Goal: Information Seeking & Learning: Check status

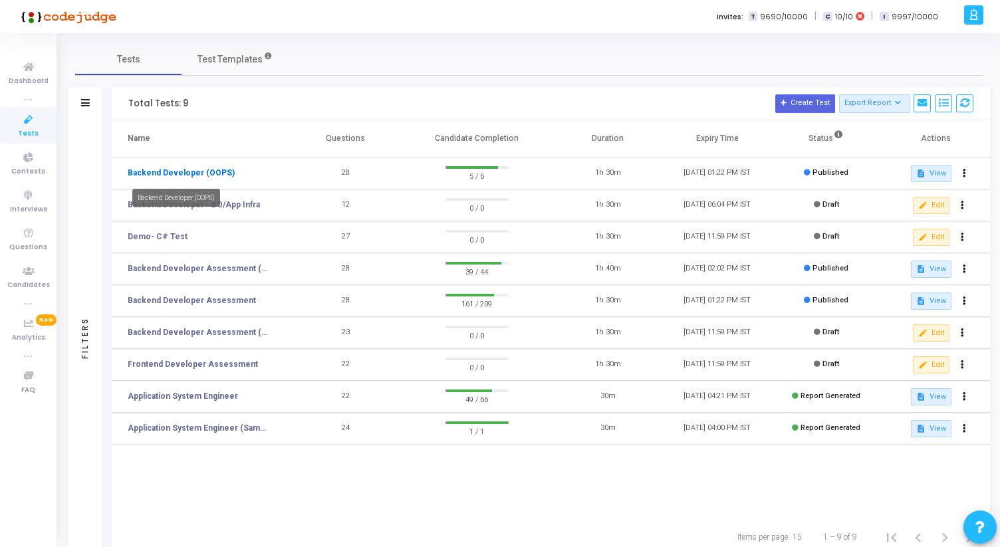
click at [191, 172] on link "Backend Developer (OOPS)" at bounding box center [181, 173] width 107 height 12
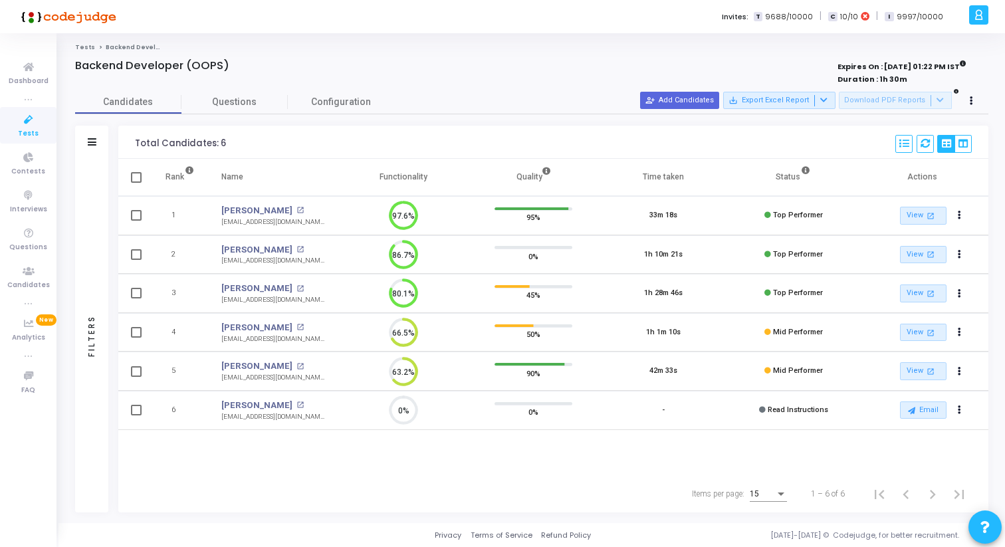
click at [319, 287] on td "Rajrishi Vishwakarma Rajrishi Vishwakarma open_in_new rajrishivishwakarma@gmail…" at bounding box center [273, 293] width 130 height 39
click at [304, 287] on mat-icon "open_in_new" at bounding box center [300, 288] width 7 height 7
click at [25, 129] on span "Tests" at bounding box center [28, 133] width 21 height 11
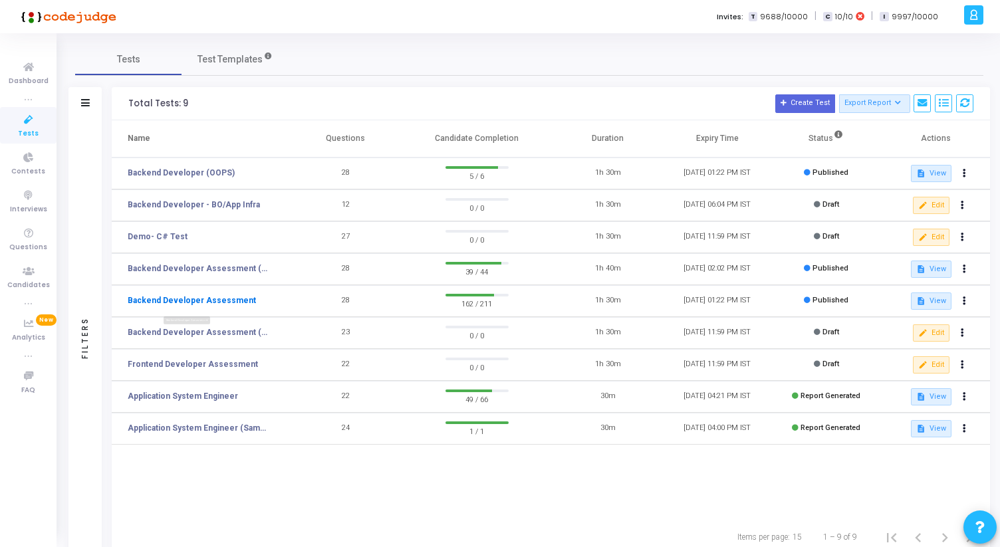
click at [208, 300] on link "Backend Developer Assessment" at bounding box center [192, 301] width 128 height 12
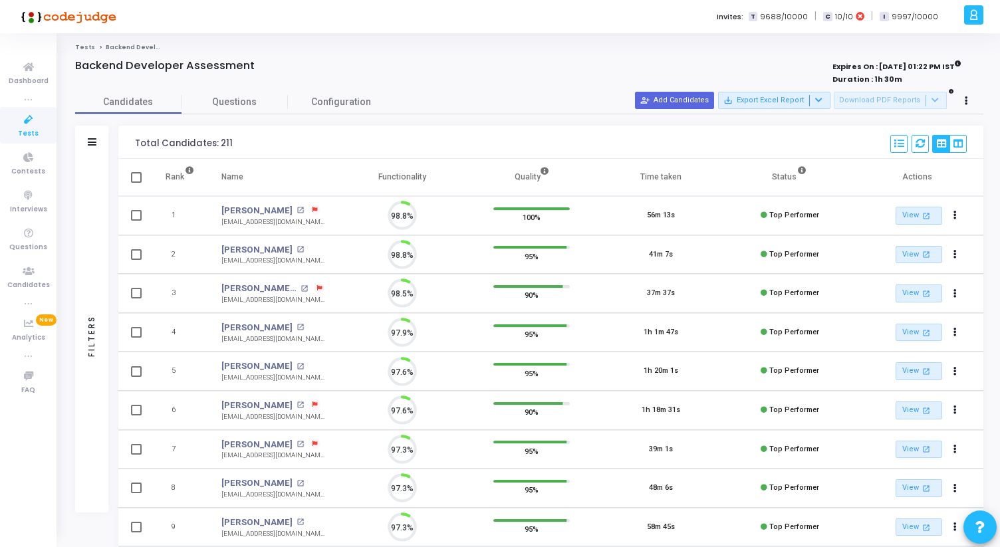
scroll to position [28, 34]
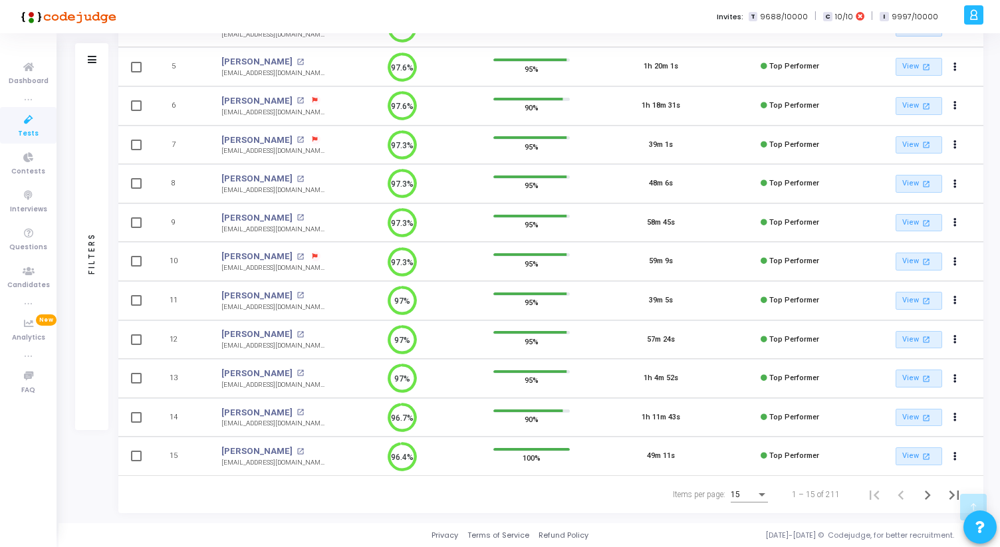
click at [759, 496] on div "Items per page:" at bounding box center [762, 494] width 12 height 11
click at [745, 481] on span "50" at bounding box center [749, 487] width 37 height 24
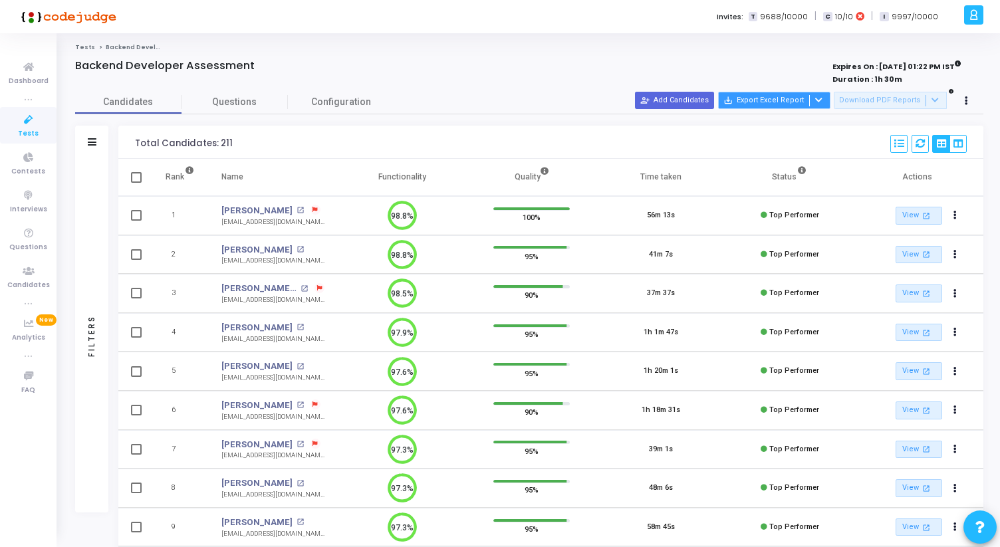
click at [825, 101] on div at bounding box center [817, 100] width 16 height 11
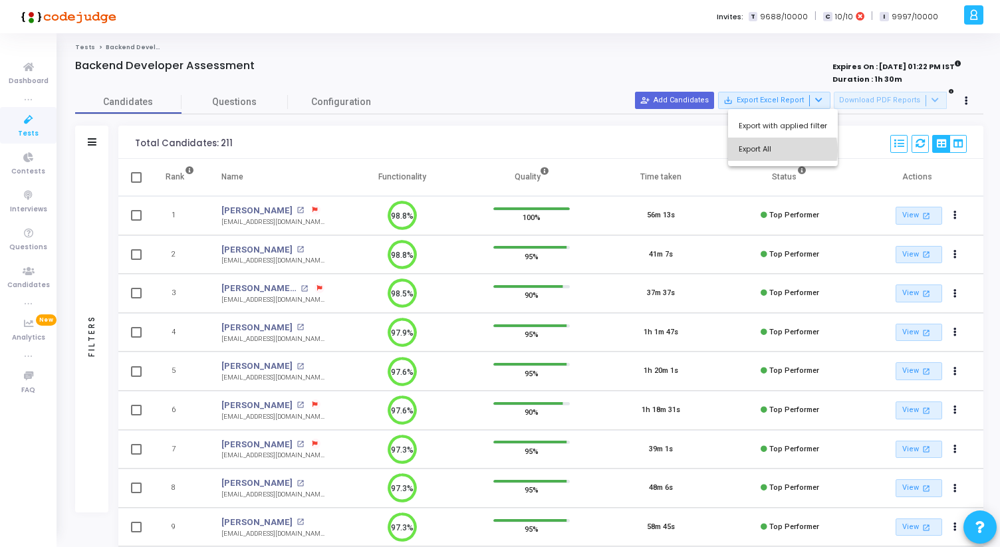
click at [781, 150] on button "Export All" at bounding box center [783, 149] width 110 height 23
click at [32, 131] on span "Tests" at bounding box center [28, 133] width 21 height 11
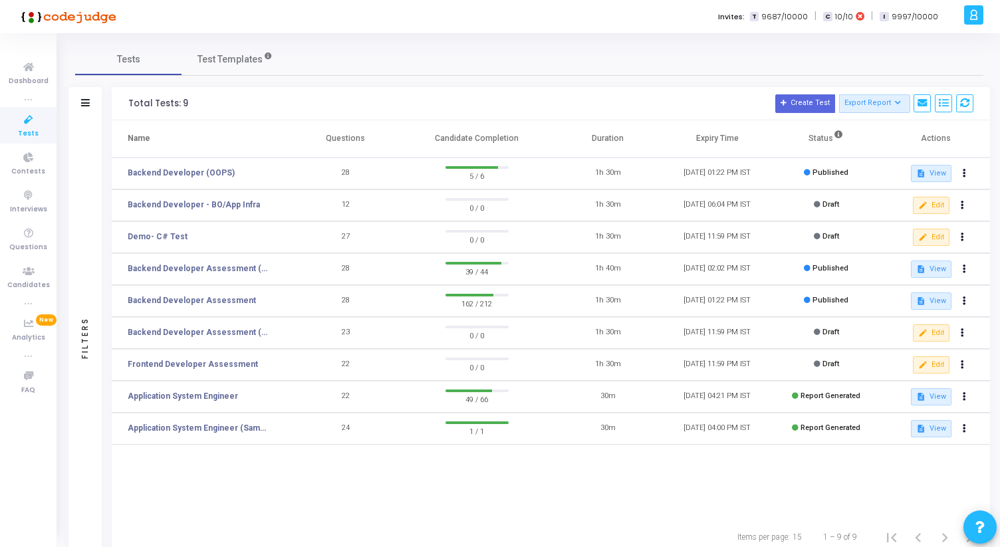
drag, startPoint x: 328, startPoint y: 139, endPoint x: 555, endPoint y: 141, distance: 227.4
click at [555, 141] on tr "Name Questions Candidate Completion Duration Expiry Time Status Actions" at bounding box center [551, 138] width 878 height 37
click at [494, 142] on th "Candidate Completion" at bounding box center [476, 138] width 153 height 37
click at [159, 170] on link "Backend Developer (OOPS)" at bounding box center [181, 173] width 107 height 12
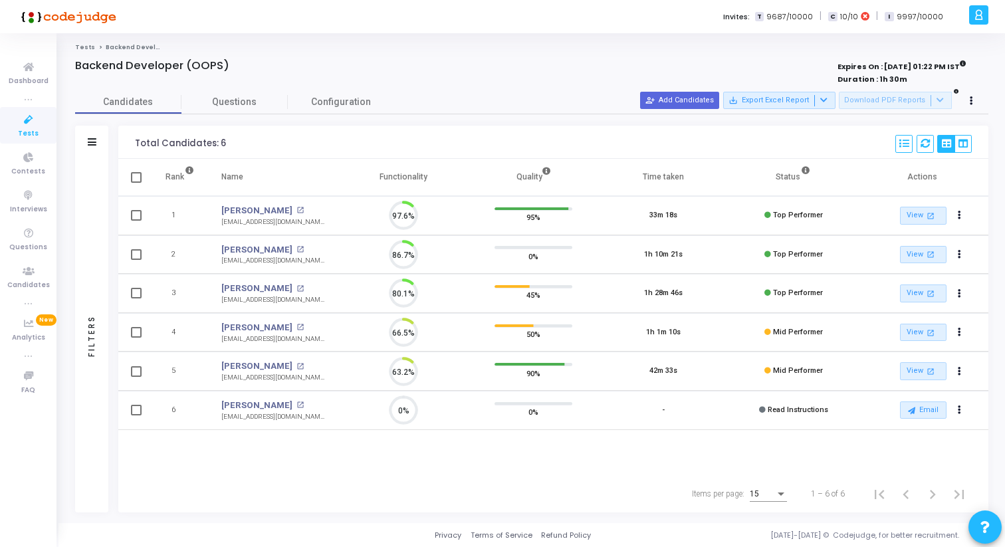
scroll to position [28, 34]
click at [298, 249] on mat-icon "open_in_new" at bounding box center [300, 249] width 7 height 7
click at [304, 289] on mat-icon "open_in_new" at bounding box center [300, 288] width 7 height 7
drag, startPoint x: 131, startPoint y: 145, endPoint x: 229, endPoint y: 144, distance: 98.4
click at [229, 144] on div "Total Candidates: 6 Select S No Name Questions Functionality Quality Time Taken…" at bounding box center [553, 142] width 870 height 33
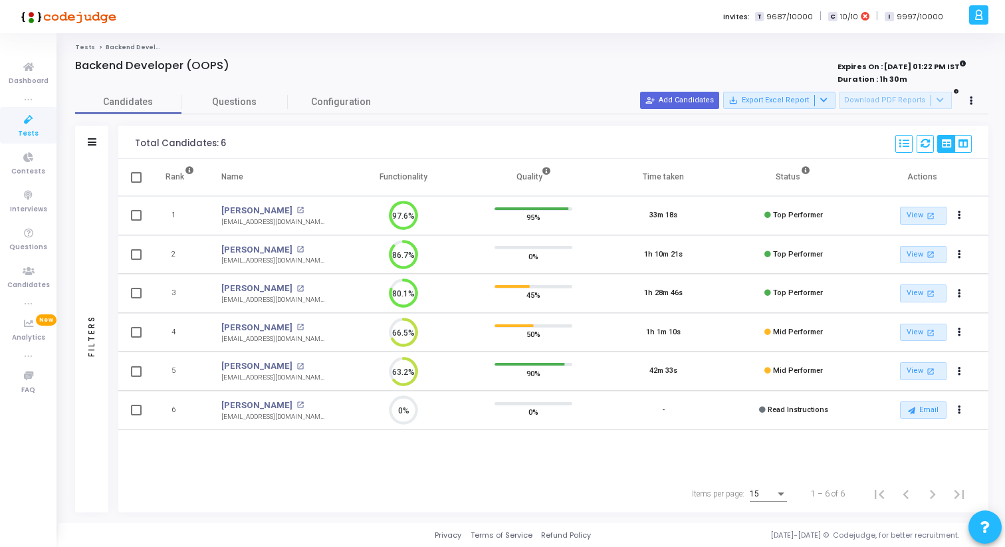
click at [229, 144] on div "Total Candidates: 6 Select S No Name Questions Functionality Quality Time Taken…" at bounding box center [553, 142] width 870 height 33
drag, startPoint x: 132, startPoint y: 144, endPoint x: 229, endPoint y: 144, distance: 97.1
click at [229, 145] on div "Total Candidates: 6 Select S No Name Questions Functionality Quality Time Taken…" at bounding box center [553, 142] width 870 height 33
click at [229, 144] on div "Total Candidates: 6 Select S No Name Questions Functionality Quality Time Taken…" at bounding box center [553, 142] width 870 height 33
drag, startPoint x: 229, startPoint y: 144, endPoint x: 124, endPoint y: 142, distance: 105.1
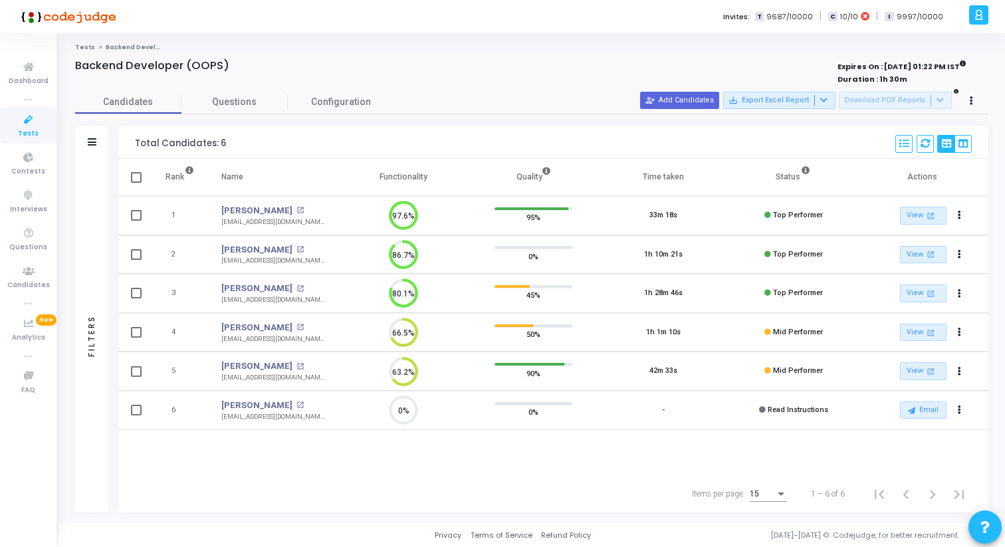
click at [124, 142] on div "Total Candidates: 6 Select S No Name Questions Functionality Quality Time Taken…" at bounding box center [553, 142] width 870 height 33
drag, startPoint x: 124, startPoint y: 142, endPoint x: 231, endPoint y: 143, distance: 106.4
click at [231, 143] on div "Total Candidates: 6 Select S No Name Questions Functionality Quality Time Taken…" at bounding box center [553, 142] width 870 height 33
click at [231, 142] on div "Total Candidates: 6 Select S No Name Questions Functionality Quality Time Taken…" at bounding box center [553, 142] width 870 height 33
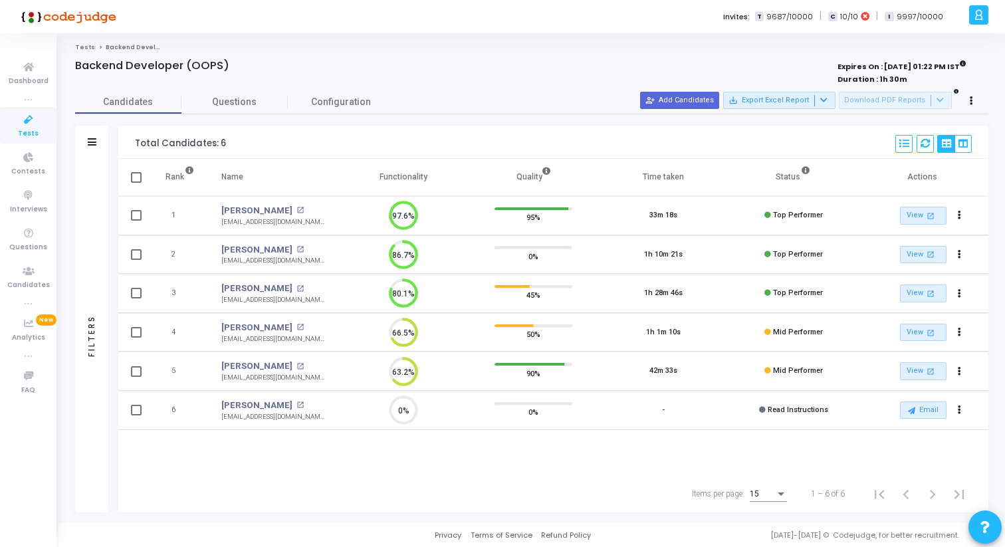
drag, startPoint x: 137, startPoint y: 140, endPoint x: 551, endPoint y: 189, distance: 417.1
click at [551, 189] on div "Total Candidates: 6 Select S No Name Questions Functionality Quality Time Taken…" at bounding box center [553, 319] width 870 height 387
click at [213, 148] on div "Total Candidates: 6" at bounding box center [180, 143] width 91 height 11
drag, startPoint x: 134, startPoint y: 144, endPoint x: 339, endPoint y: 180, distance: 208.6
click at [338, 180] on div "Total Candidates: 6 Select S No Name Questions Functionality Quality Time Taken…" at bounding box center [553, 319] width 870 height 387
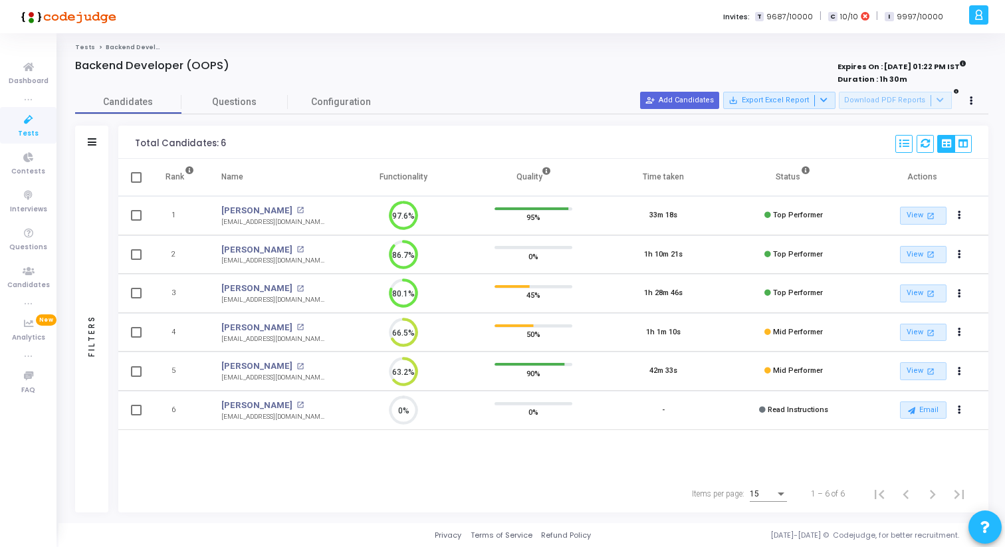
click at [142, 142] on div "Total Candidates: 6" at bounding box center [180, 143] width 91 height 11
drag, startPoint x: 74, startPoint y: 65, endPoint x: 430, endPoint y: 115, distance: 359.2
click at [430, 115] on div "Backend Developer (OOPS) Expires On : 30 Sep, 2025 01:22 PM IST Duration : 1h 3…" at bounding box center [531, 285] width 927 height 453
click at [110, 65] on h4 "Backend Developer (OOPS)" at bounding box center [152, 65] width 154 height 13
drag, startPoint x: 133, startPoint y: 144, endPoint x: 244, endPoint y: 144, distance: 111.0
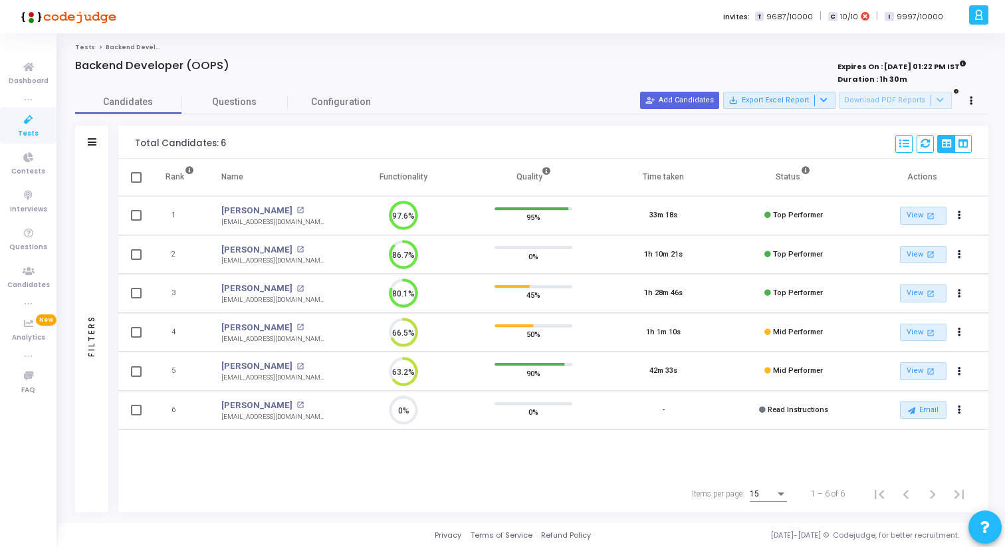
click at [244, 145] on div "Total Candidates: 6 Select S No Name Questions Functionality Quality Time Taken…" at bounding box center [553, 142] width 870 height 33
click at [244, 144] on div "Total Candidates: 6 Select S No Name Questions Functionality Quality Time Taken…" at bounding box center [553, 142] width 870 height 33
drag, startPoint x: 244, startPoint y: 144, endPoint x: 132, endPoint y: 144, distance: 112.4
click at [132, 144] on div "Total Candidates: 6 Select S No Name Questions Functionality Quality Time Taken…" at bounding box center [553, 142] width 870 height 33
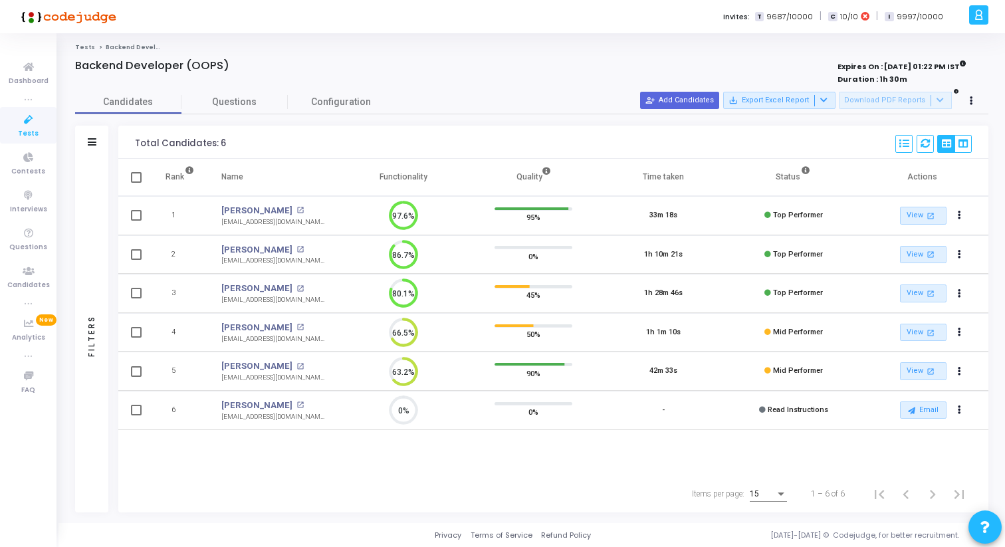
drag, startPoint x: 133, startPoint y: 144, endPoint x: 238, endPoint y: 143, distance: 105.1
click at [238, 143] on div "Total Candidates: 6 Select S No Name Questions Functionality Quality Time Taken…" at bounding box center [553, 142] width 870 height 33
drag, startPoint x: 238, startPoint y: 143, endPoint x: 136, endPoint y: 142, distance: 102.4
click at [136, 142] on div "Total Candidates: 6 Select S No Name Questions Functionality Quality Time Taken…" at bounding box center [553, 142] width 870 height 33
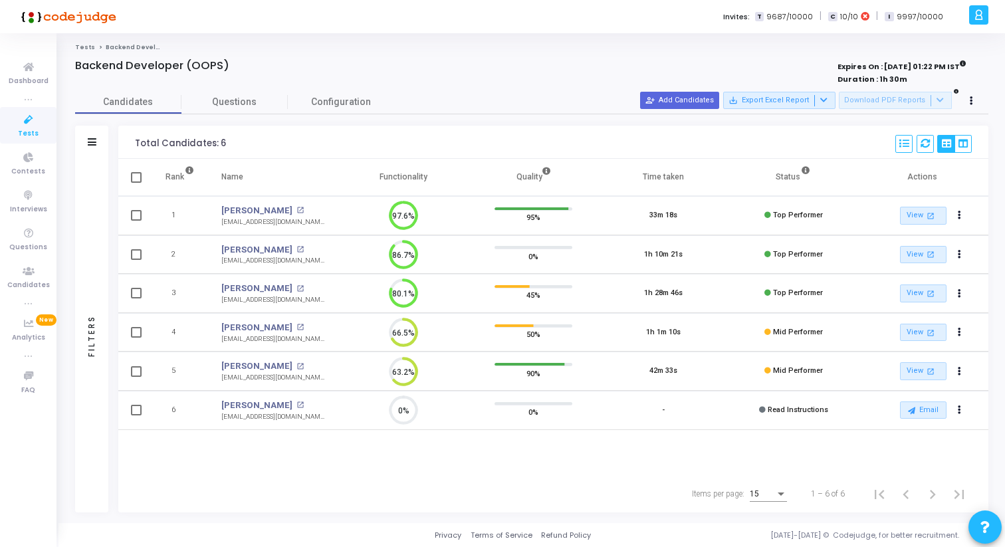
click at [136, 142] on div "Total Candidates: 6" at bounding box center [180, 143] width 91 height 11
drag, startPoint x: 136, startPoint y: 142, endPoint x: 242, endPoint y: 145, distance: 106.4
click at [243, 145] on div "Total Candidates: 6 Select S No Name Questions Functionality Quality Time Taken…" at bounding box center [553, 142] width 870 height 33
click at [242, 145] on div "Total Candidates: 6 Select S No Name Questions Functionality Quality Time Taken…" at bounding box center [553, 142] width 870 height 33
drag, startPoint x: 242, startPoint y: 145, endPoint x: 153, endPoint y: 143, distance: 89.1
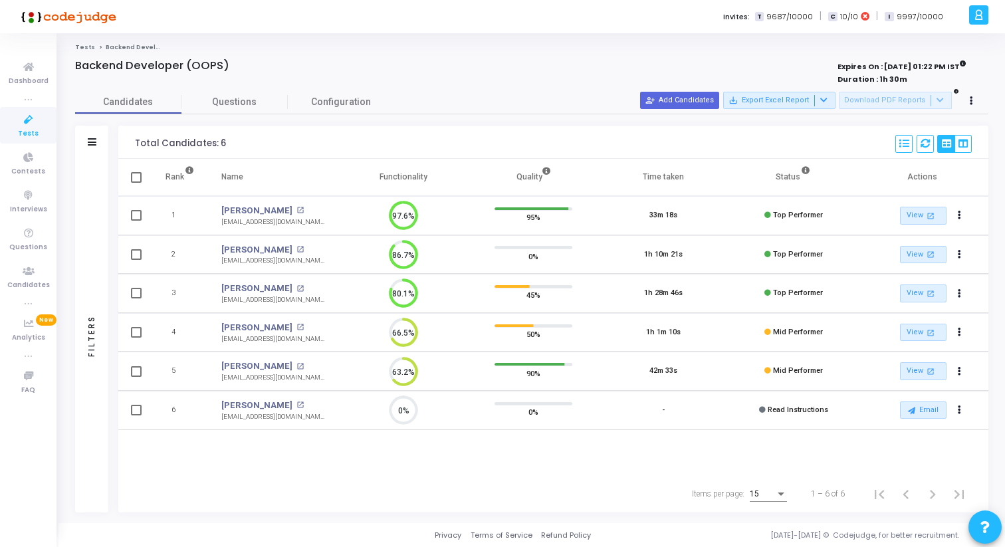
click at [153, 143] on div "Total Candidates: 6 Select S No Name Questions Functionality Quality Time Taken…" at bounding box center [553, 142] width 870 height 33
click at [153, 143] on div "Total Candidates: 6" at bounding box center [180, 143] width 91 height 11
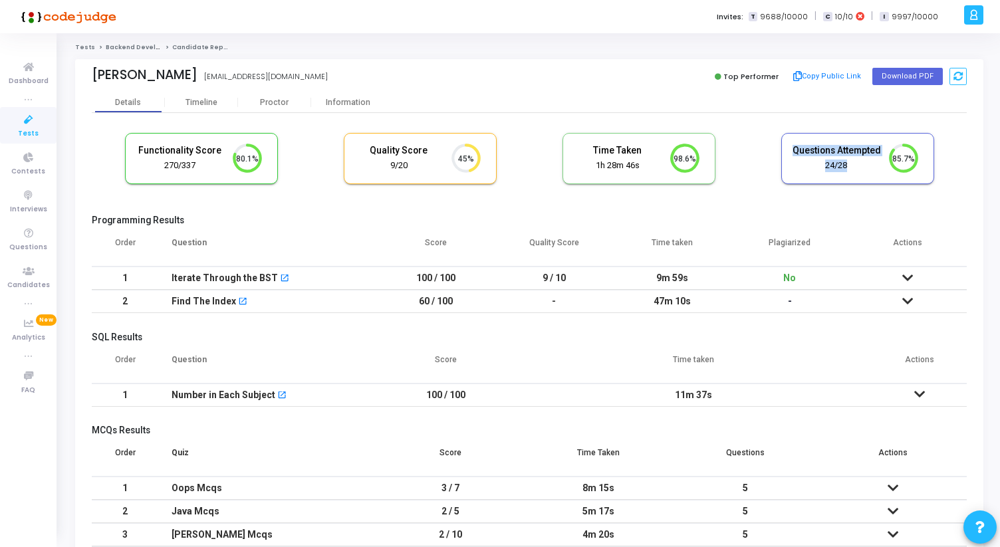
drag, startPoint x: 793, startPoint y: 150, endPoint x: 848, endPoint y: 164, distance: 57.1
click at [847, 166] on div "Questions Attempted 24/28" at bounding box center [836, 158] width 89 height 27
click at [844, 164] on div "24/28" at bounding box center [836, 166] width 89 height 13
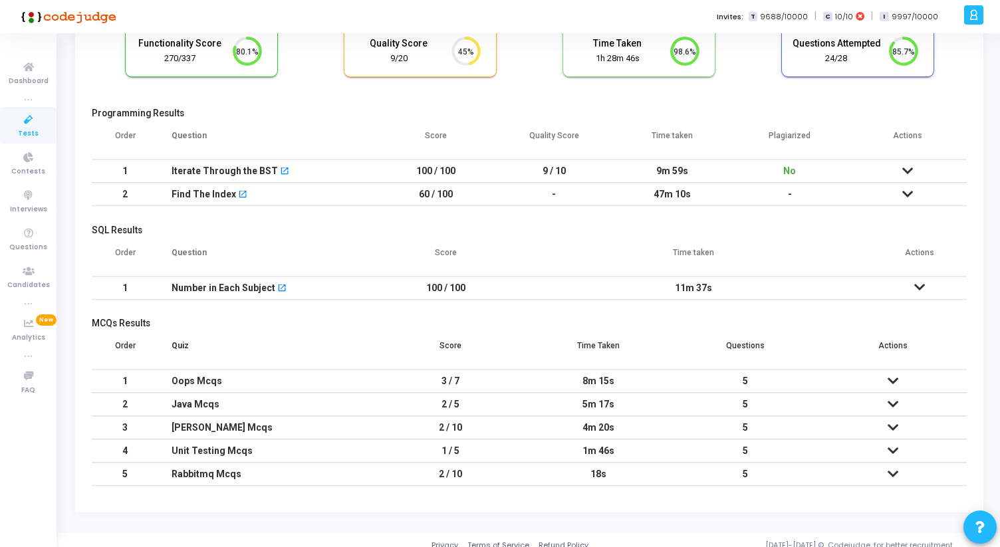
scroll to position [118, 0]
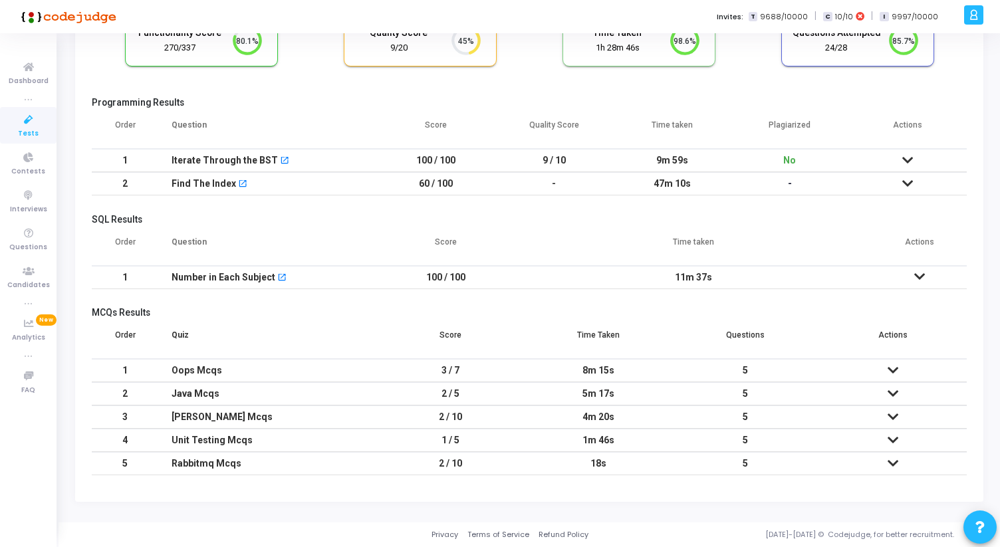
click at [894, 367] on icon at bounding box center [893, 370] width 11 height 9
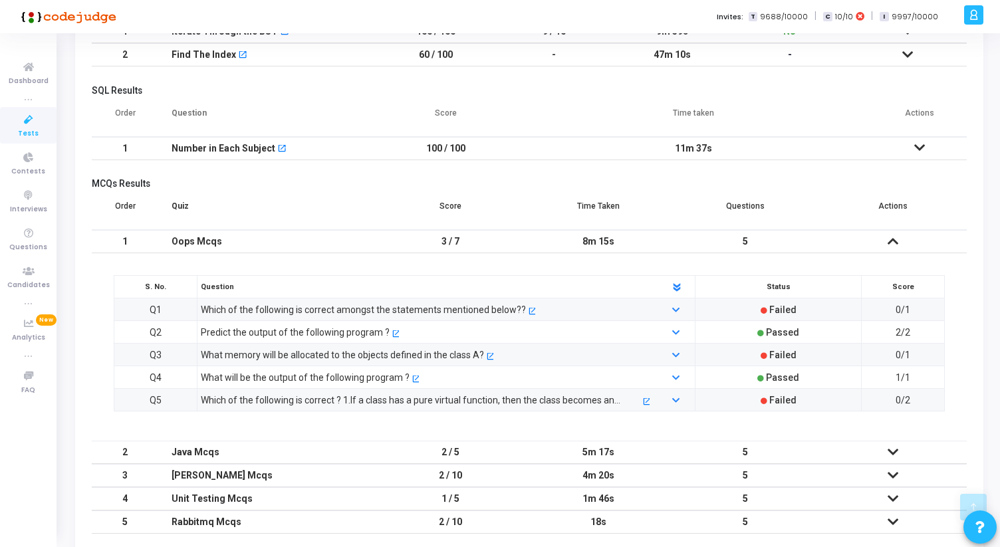
scroll to position [258, 0]
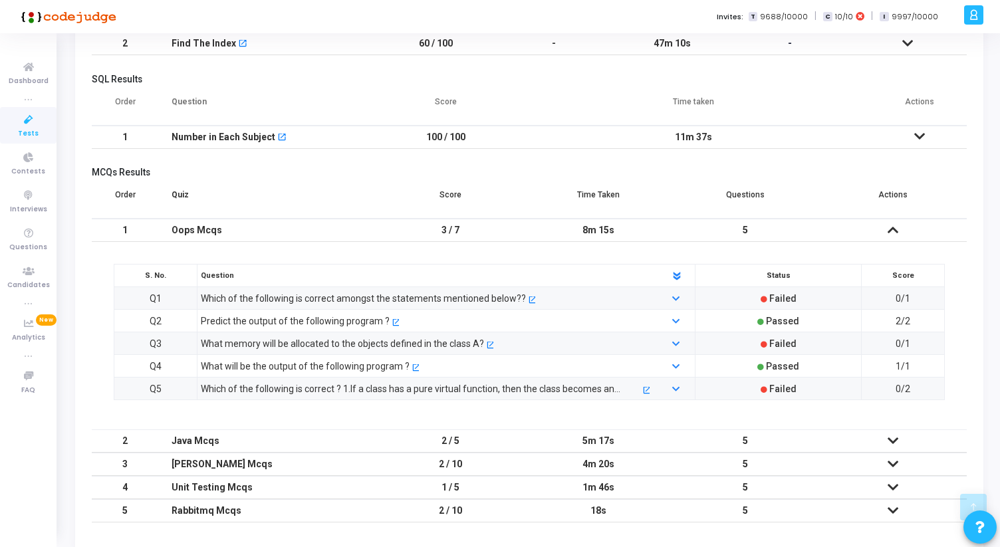
click at [894, 231] on icon at bounding box center [893, 229] width 11 height 9
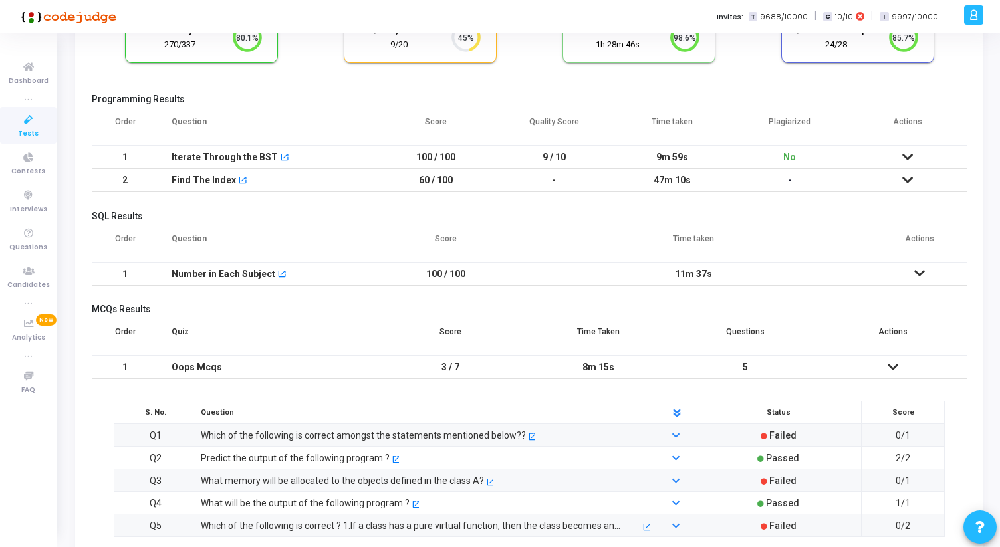
scroll to position [118, 0]
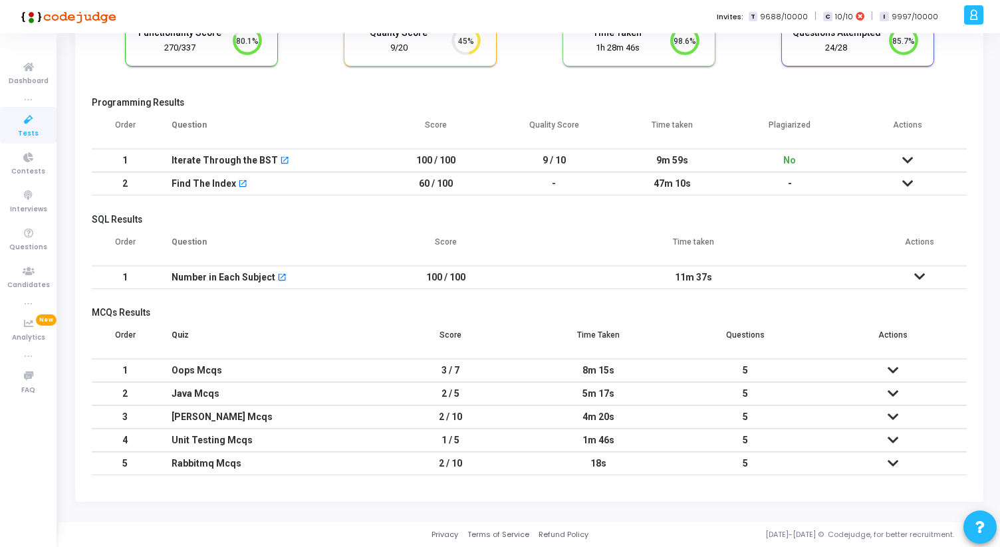
click at [894, 392] on icon at bounding box center [893, 393] width 11 height 9
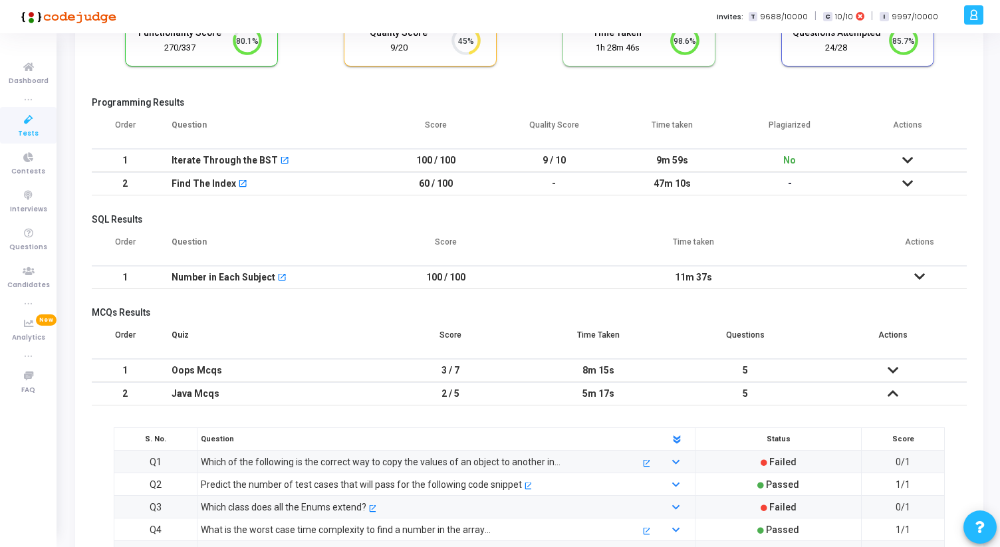
scroll to position [258, 0]
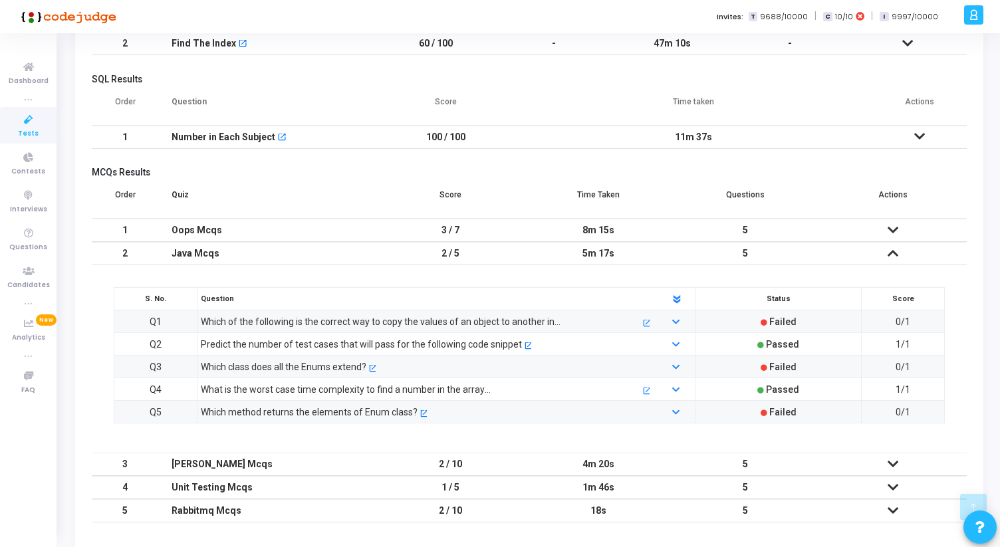
click at [892, 250] on icon at bounding box center [893, 253] width 11 height 9
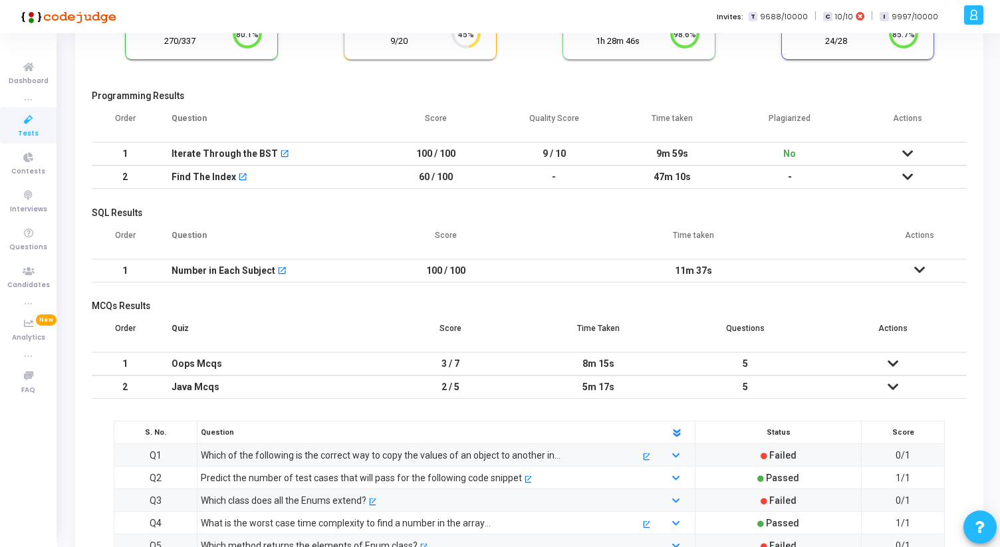
scroll to position [118, 0]
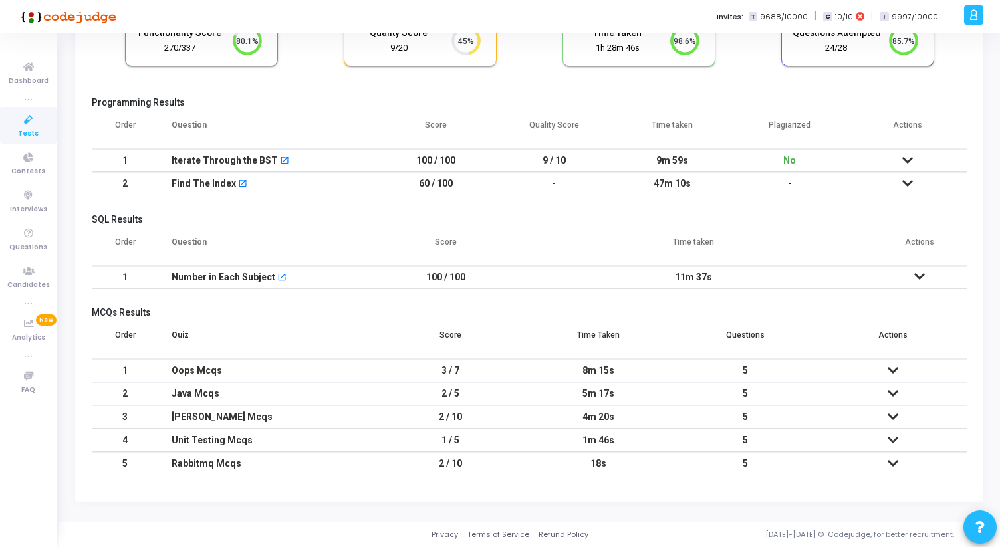
click at [894, 372] on icon at bounding box center [893, 370] width 11 height 9
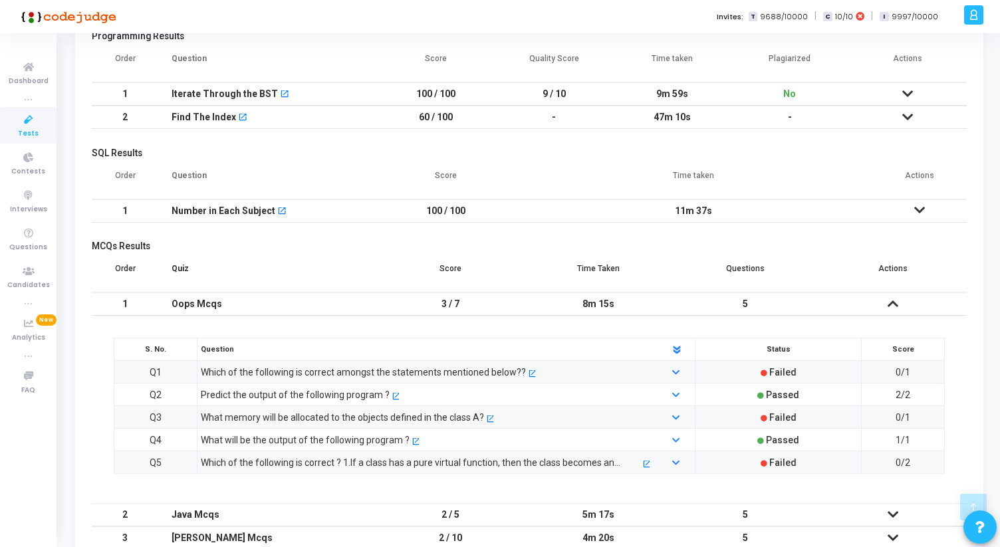
scroll to position [258, 0]
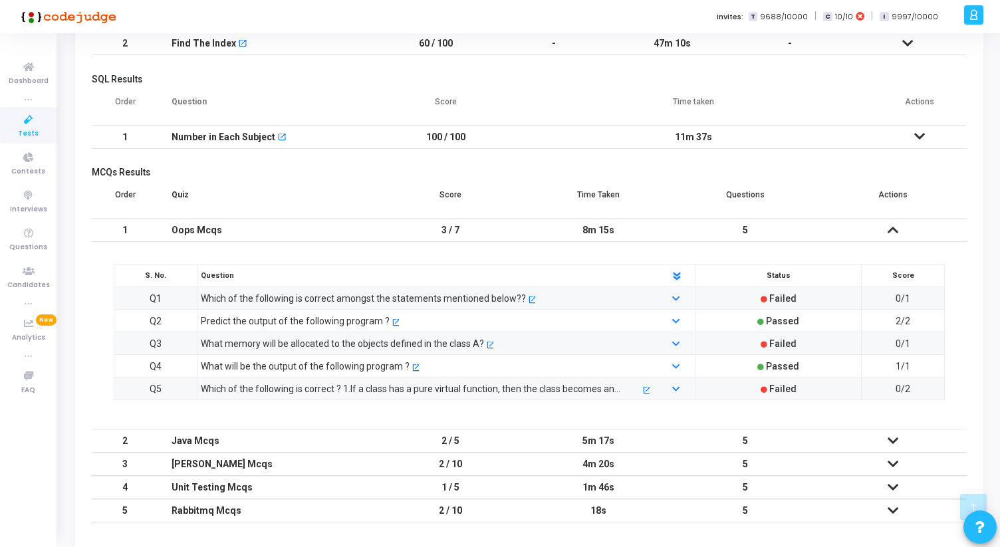
click at [894, 232] on icon at bounding box center [893, 229] width 11 height 9
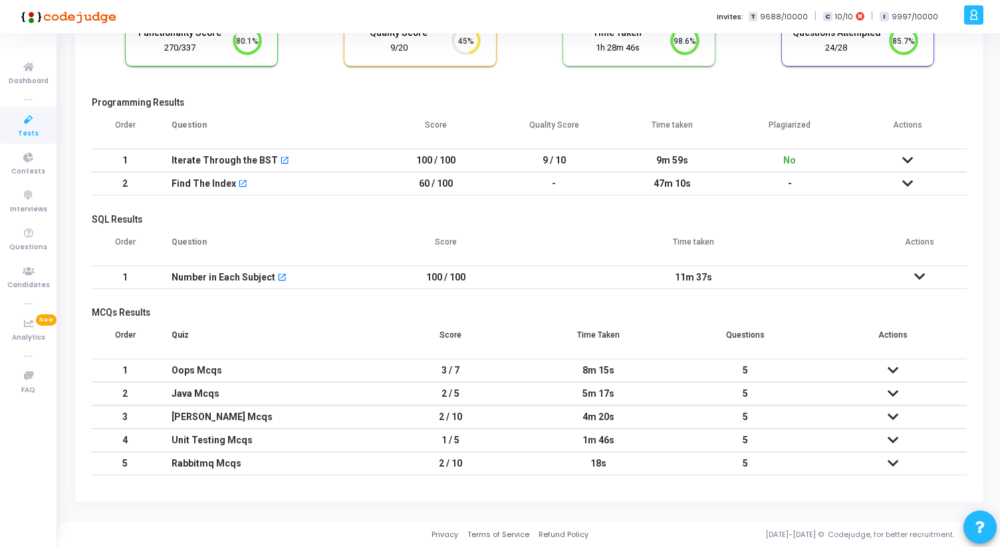
scroll to position [118, 0]
click at [893, 375] on icon at bounding box center [893, 370] width 11 height 9
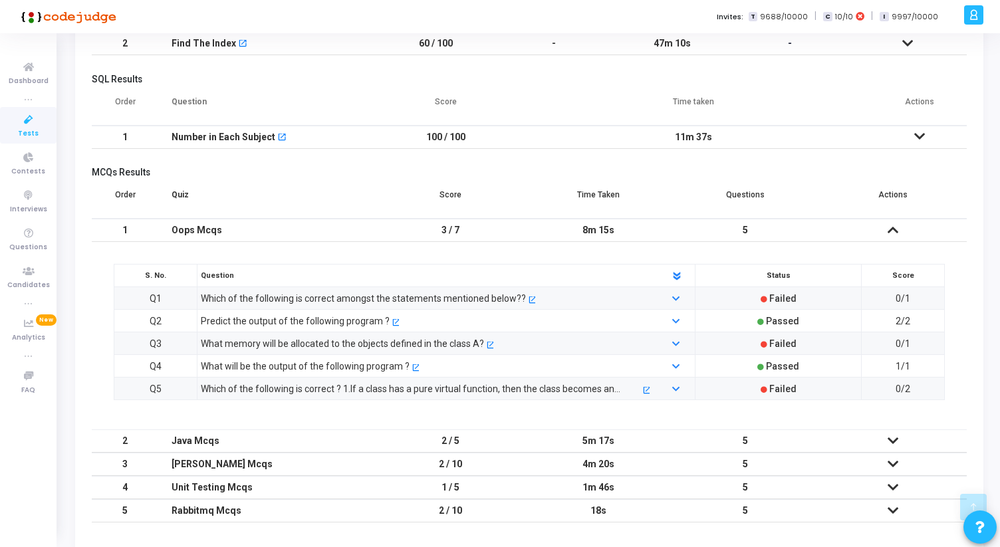
scroll to position [305, 0]
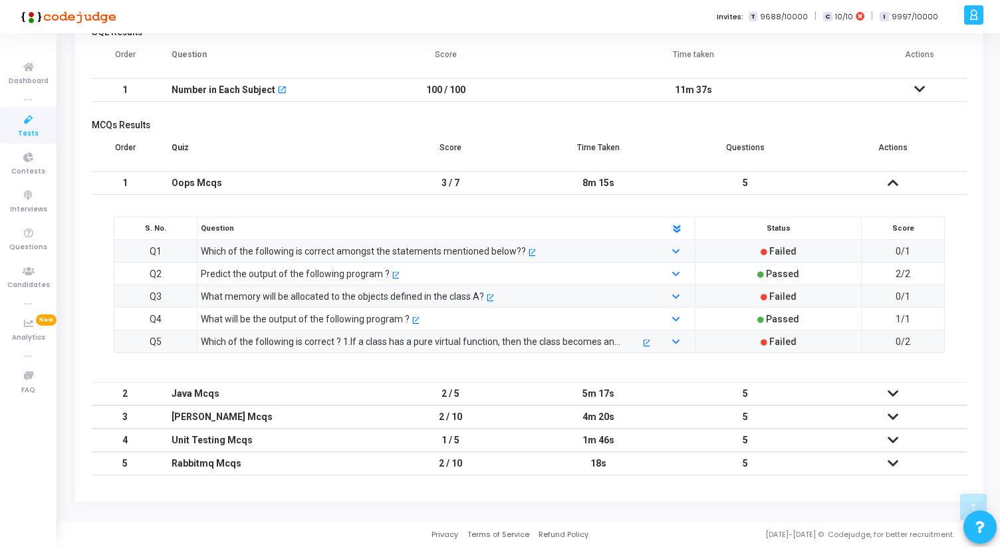
click at [891, 396] on icon at bounding box center [893, 393] width 11 height 9
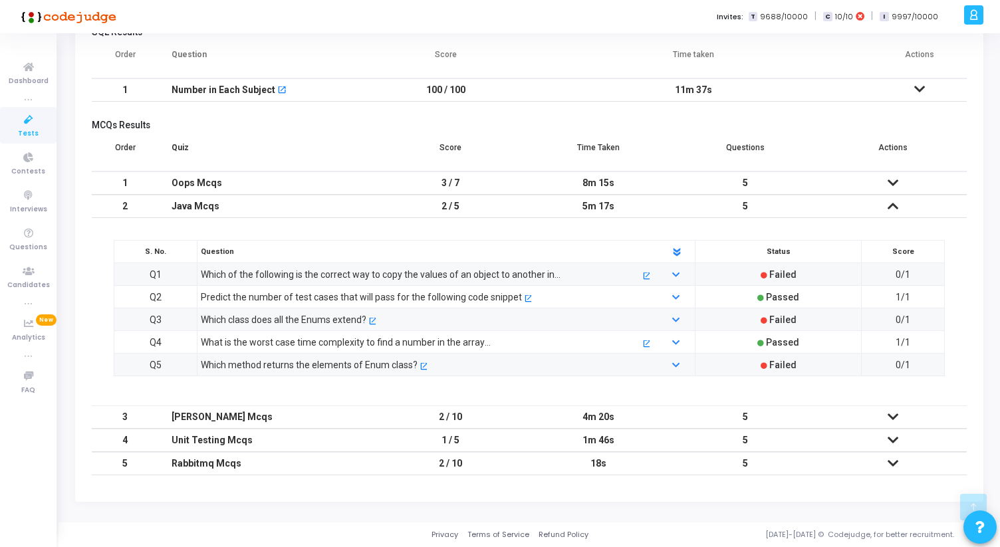
click at [891, 422] on icon at bounding box center [893, 416] width 11 height 9
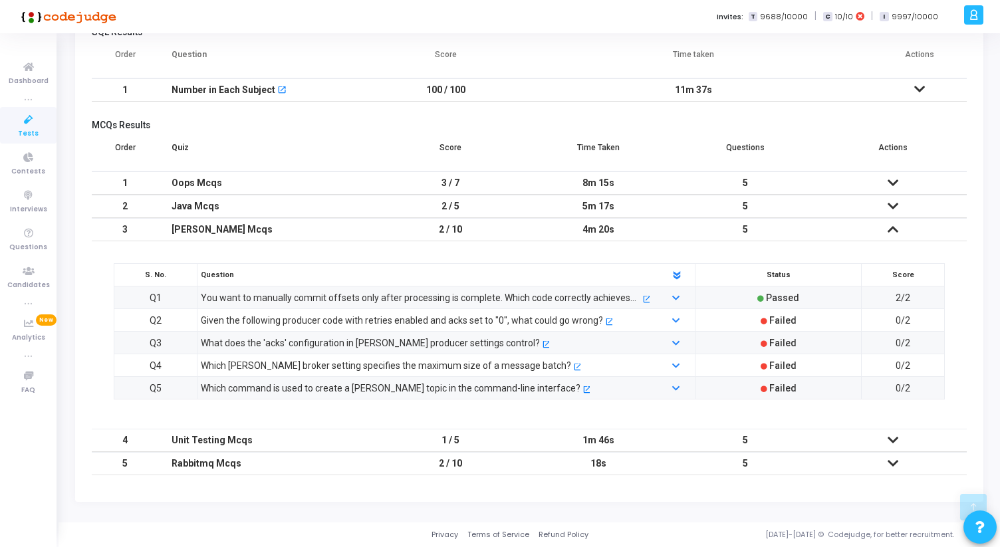
click at [894, 436] on icon at bounding box center [893, 440] width 11 height 9
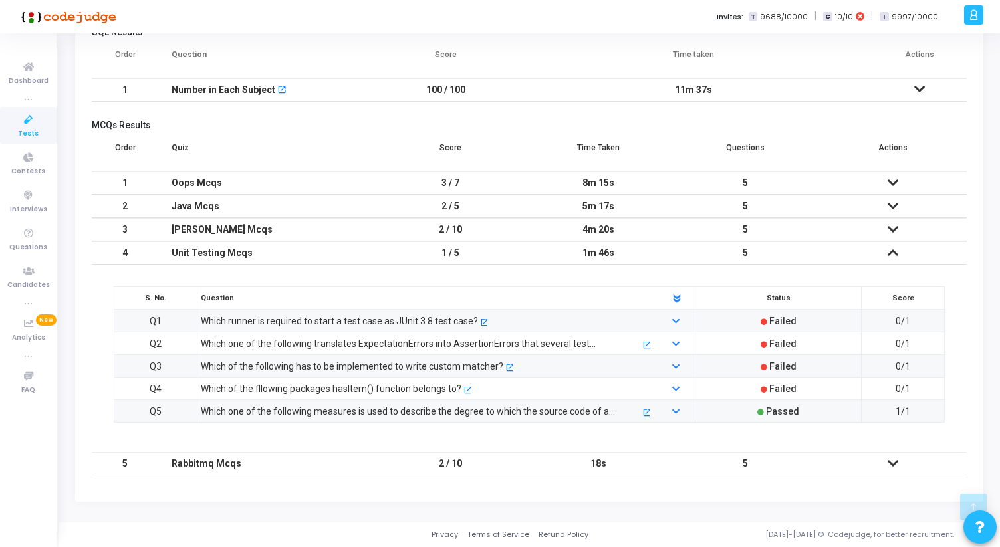
click at [894, 465] on icon at bounding box center [893, 463] width 11 height 9
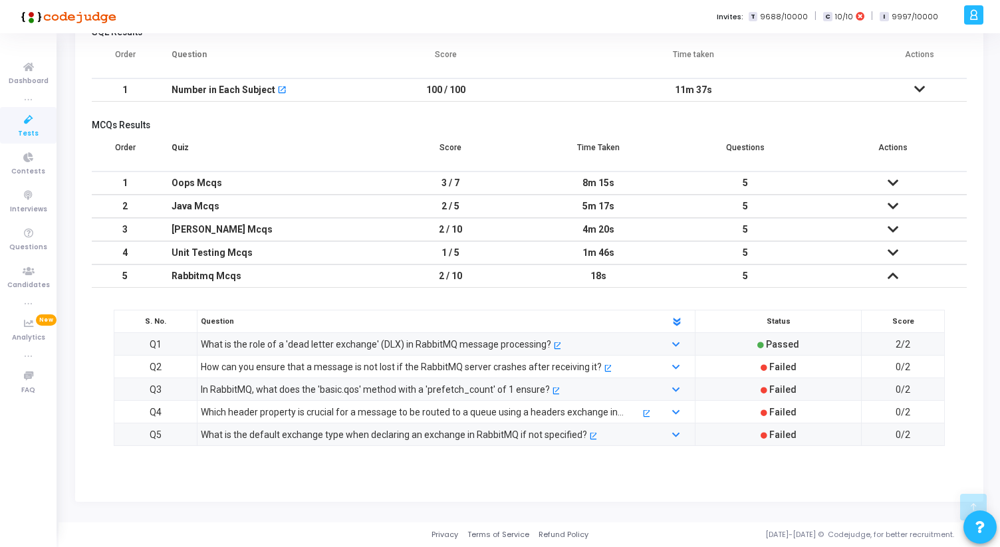
click at [892, 278] on icon at bounding box center [893, 275] width 11 height 9
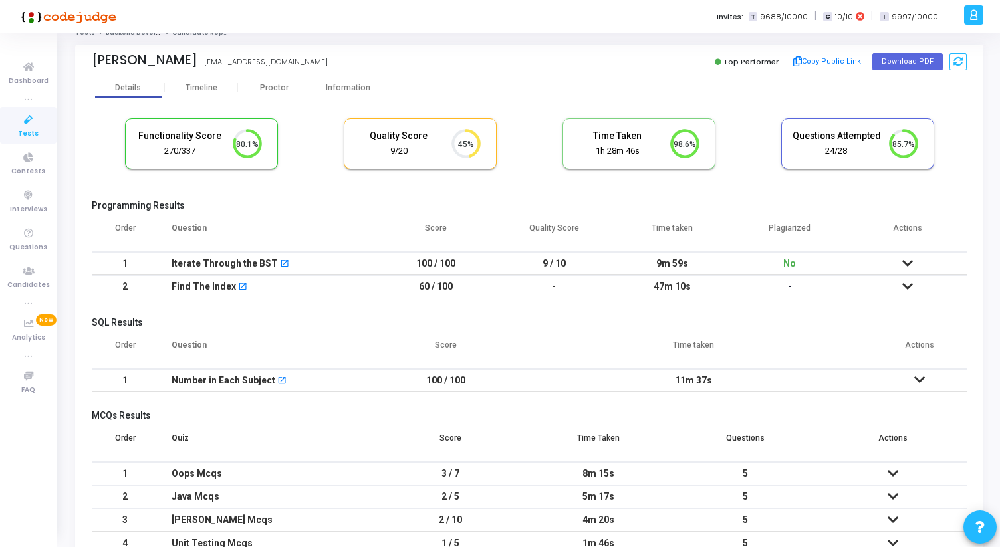
scroll to position [0, 0]
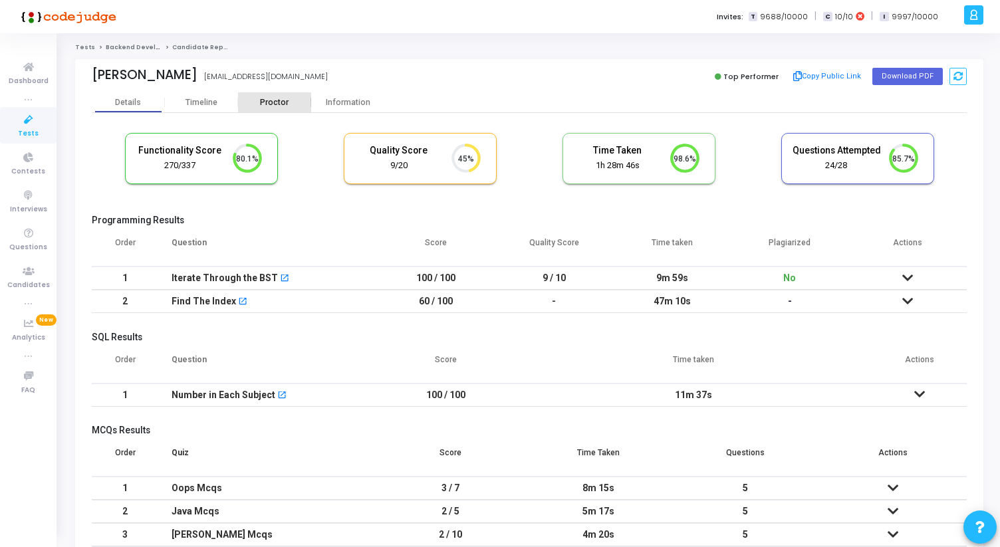
click at [282, 102] on div "Proctor" at bounding box center [274, 103] width 73 height 10
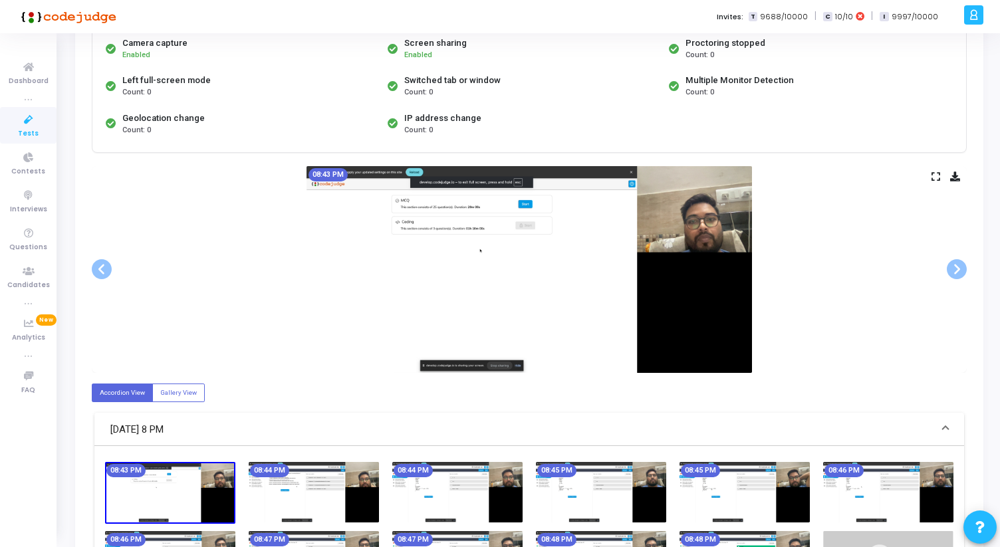
scroll to position [139, 0]
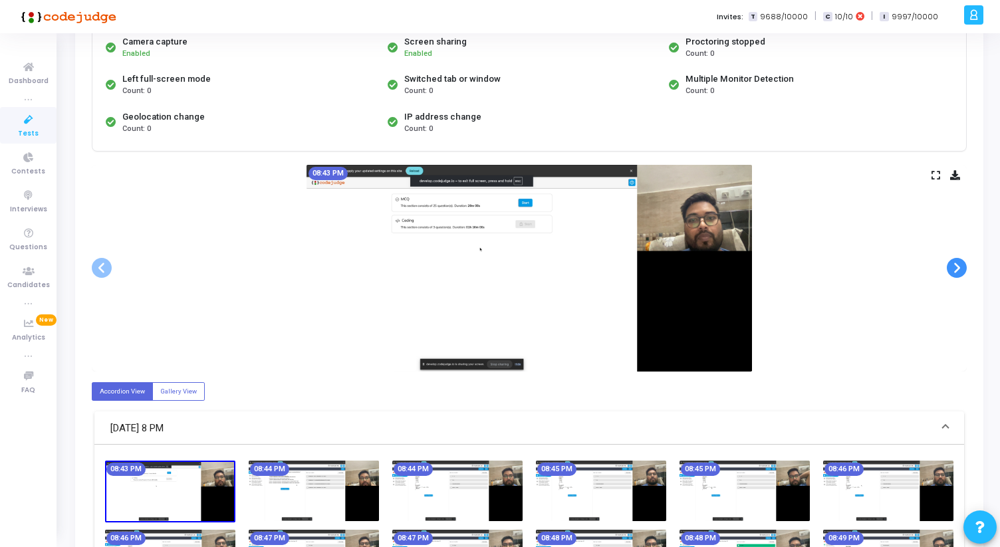
click at [955, 269] on span at bounding box center [957, 268] width 20 height 20
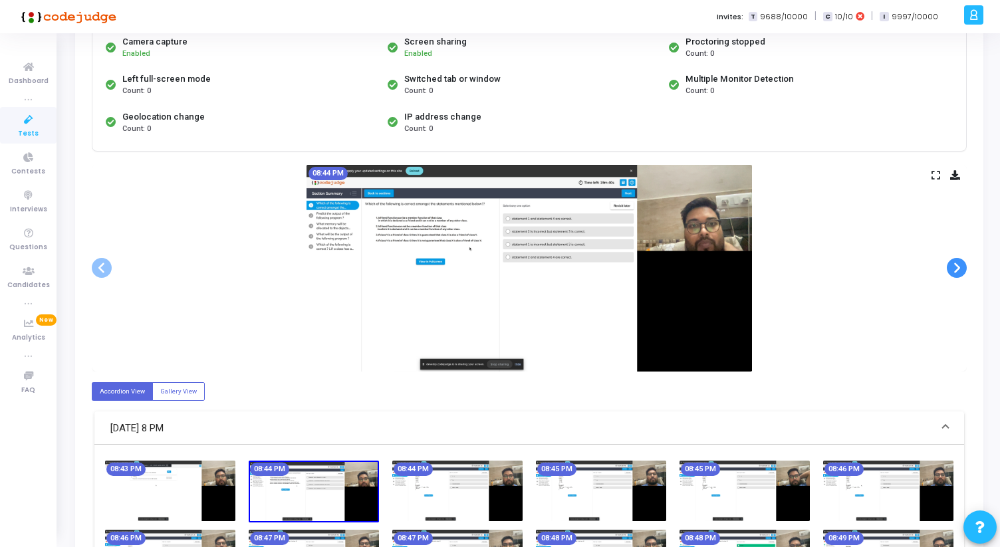
click at [955, 269] on span at bounding box center [957, 268] width 20 height 20
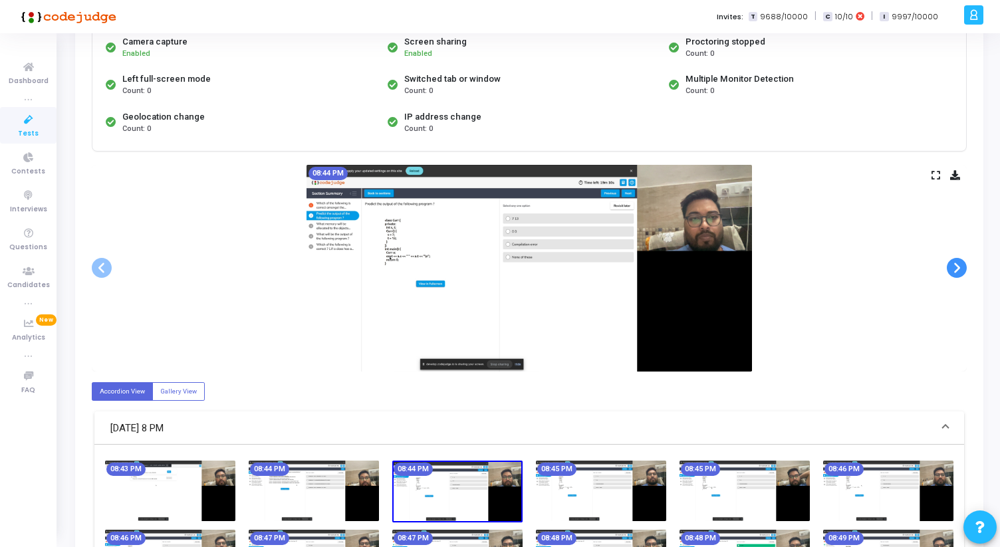
click at [955, 269] on span at bounding box center [957, 268] width 20 height 20
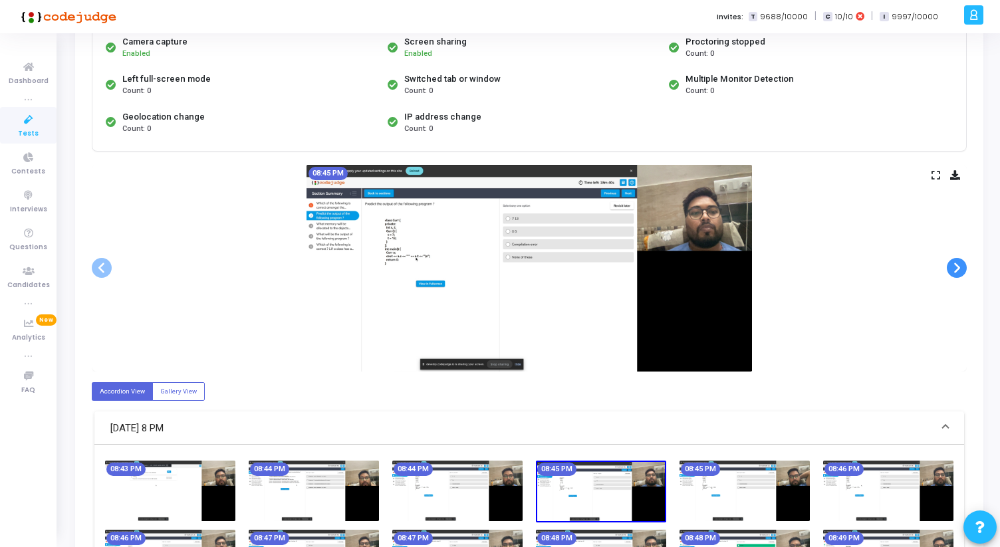
click at [955, 269] on span at bounding box center [957, 268] width 20 height 20
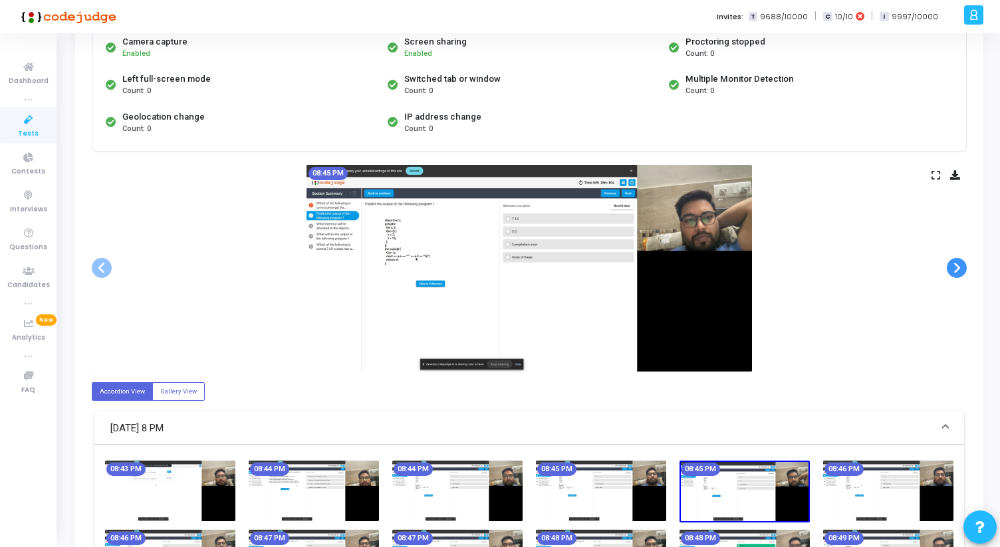
click at [955, 269] on span at bounding box center [957, 268] width 20 height 20
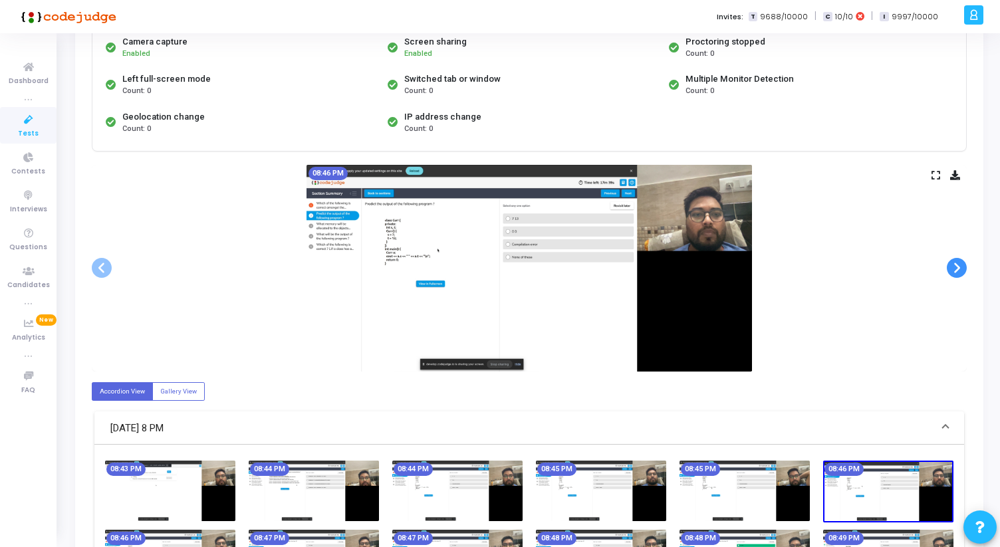
click at [955, 269] on span at bounding box center [957, 268] width 20 height 20
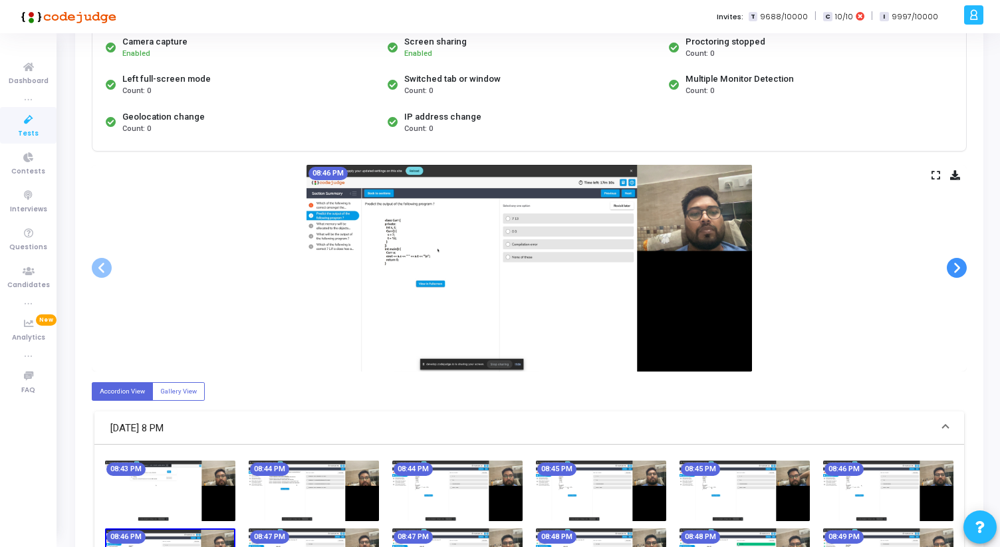
click at [955, 269] on span at bounding box center [957, 268] width 20 height 20
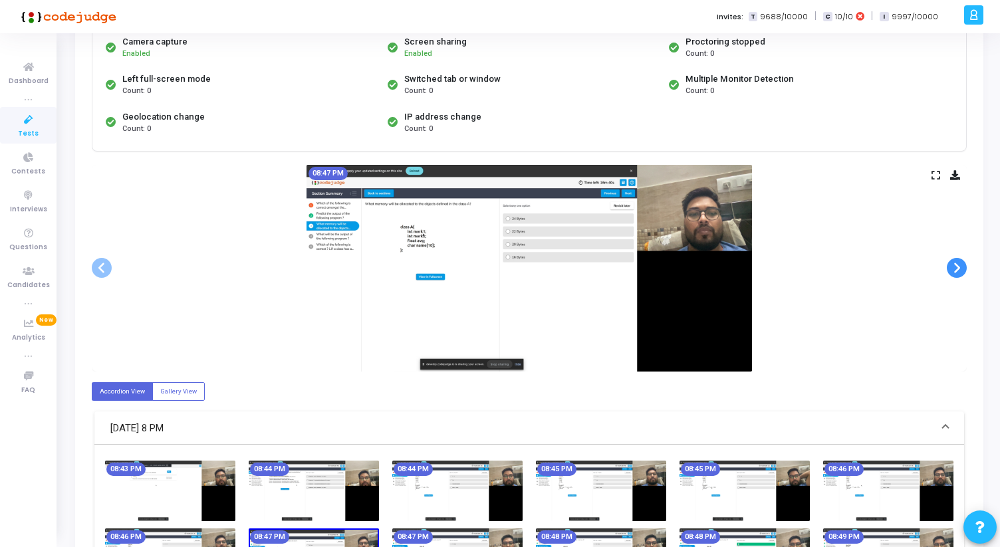
click at [955, 269] on span at bounding box center [957, 268] width 20 height 20
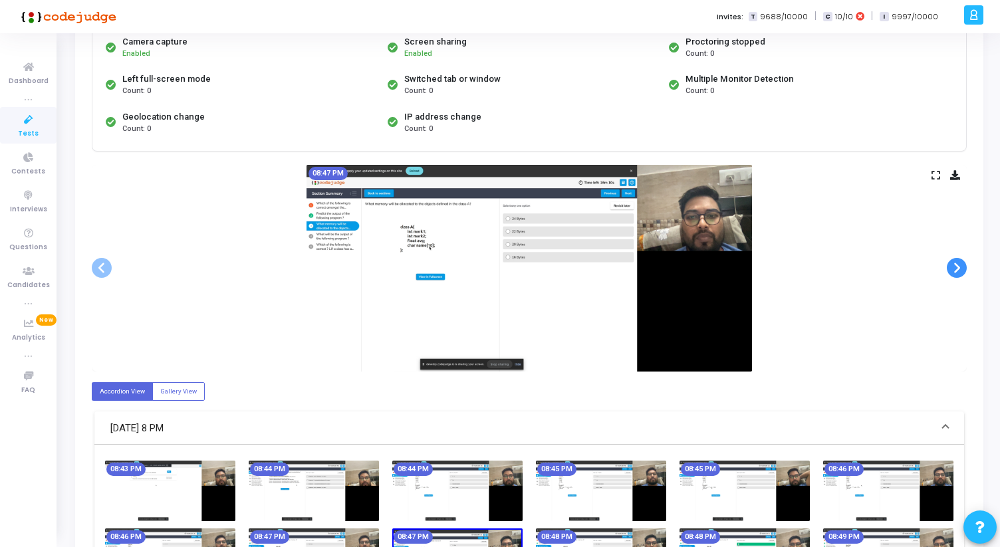
click at [955, 269] on span at bounding box center [957, 268] width 20 height 20
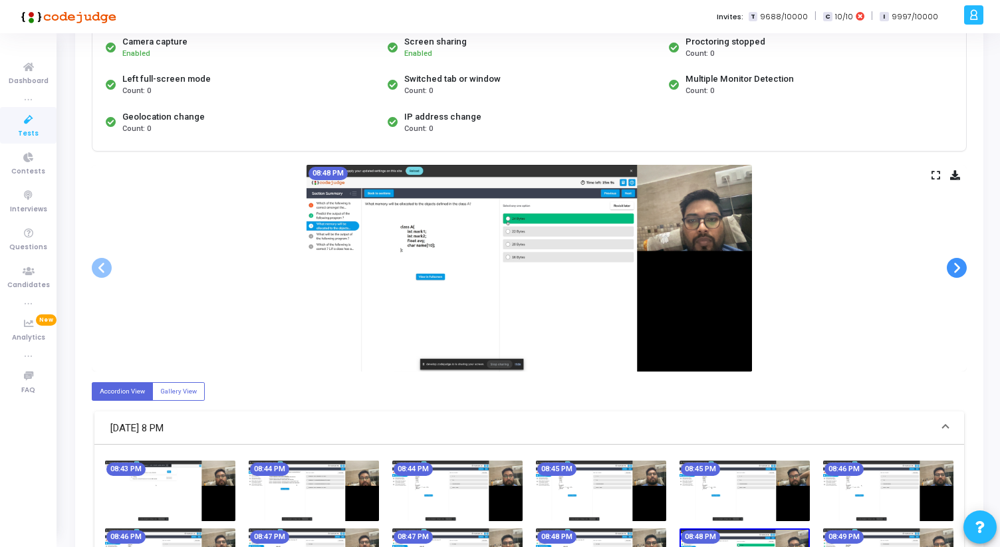
click at [955, 269] on span at bounding box center [957, 268] width 20 height 20
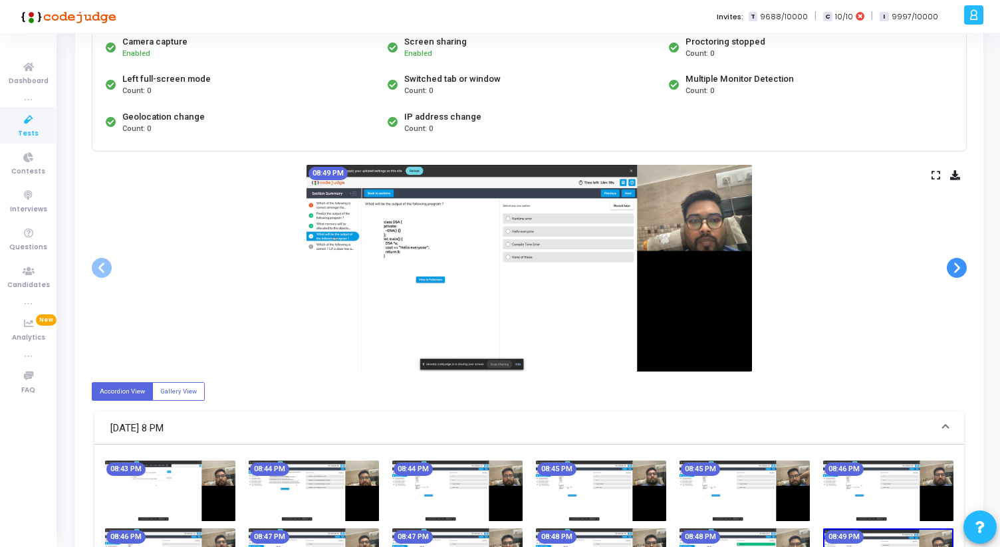
click at [955, 269] on span at bounding box center [957, 268] width 20 height 20
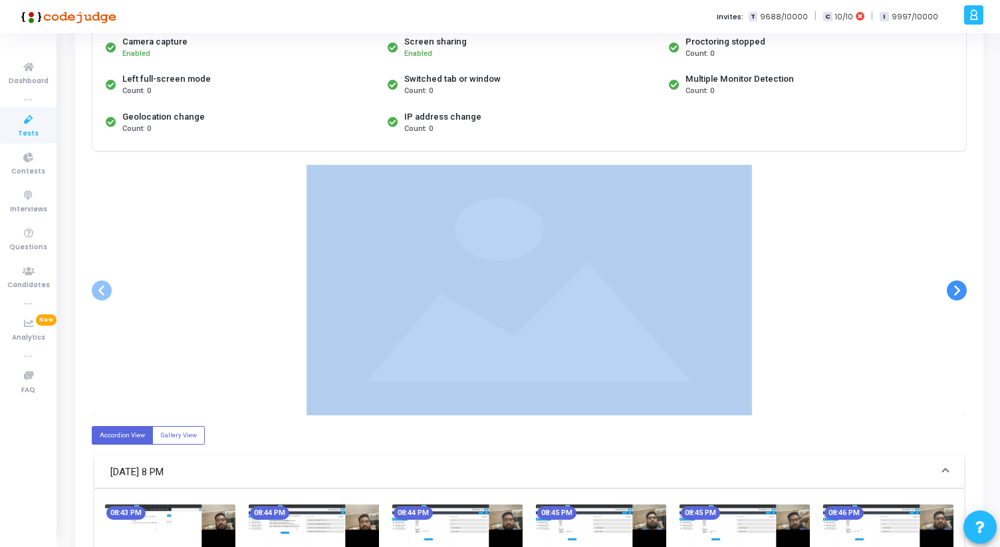
click at [955, 269] on div at bounding box center [529, 290] width 875 height 251
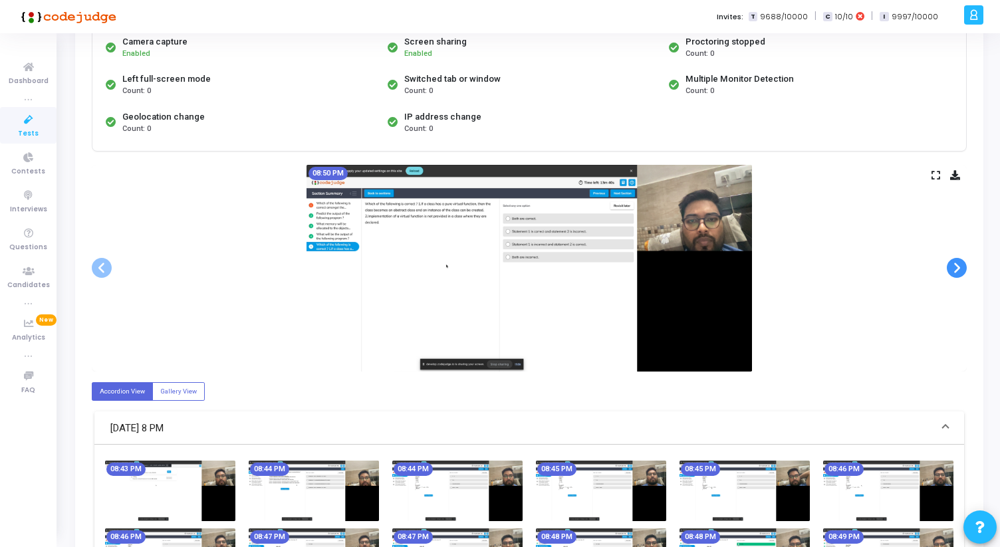
click at [955, 269] on span at bounding box center [957, 268] width 20 height 20
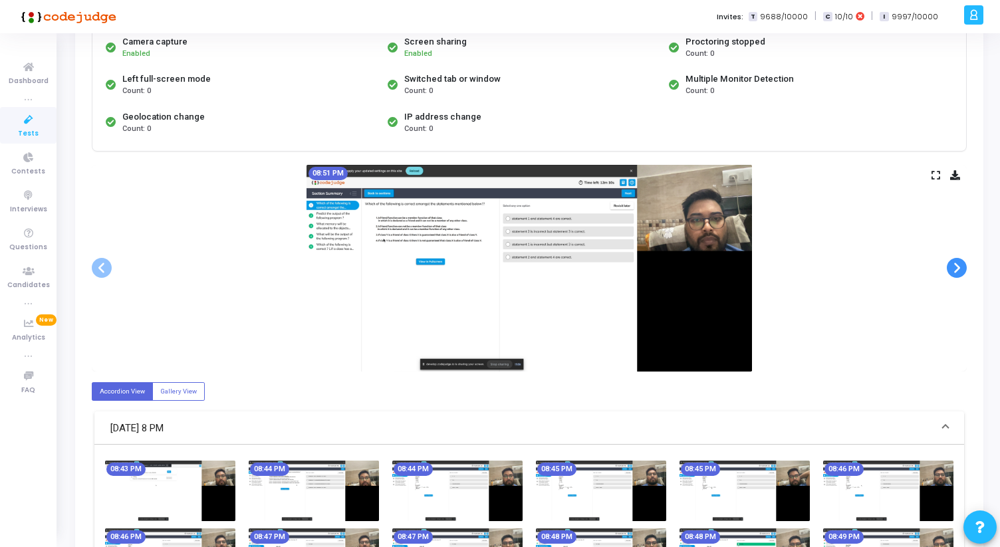
click at [955, 269] on span at bounding box center [957, 268] width 20 height 20
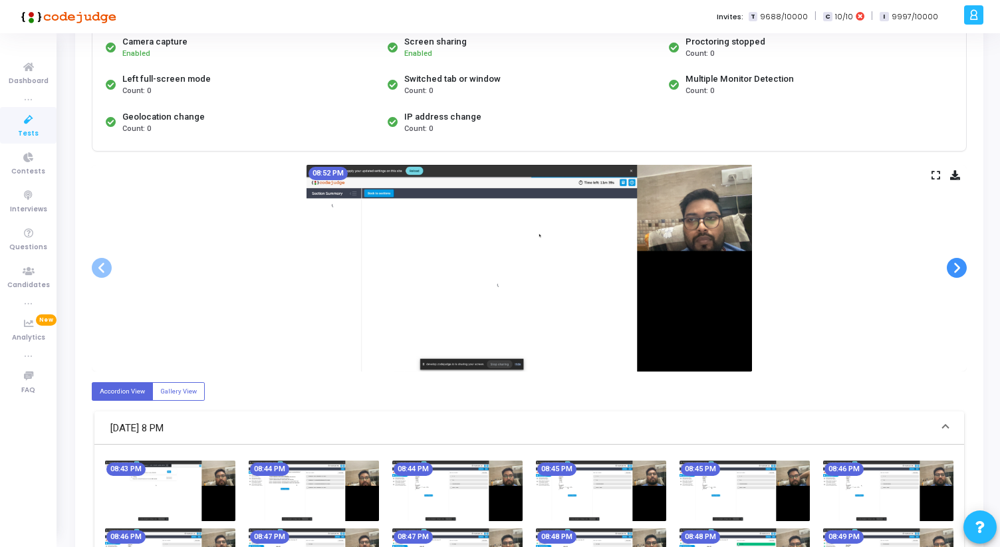
click at [955, 269] on span at bounding box center [957, 268] width 20 height 20
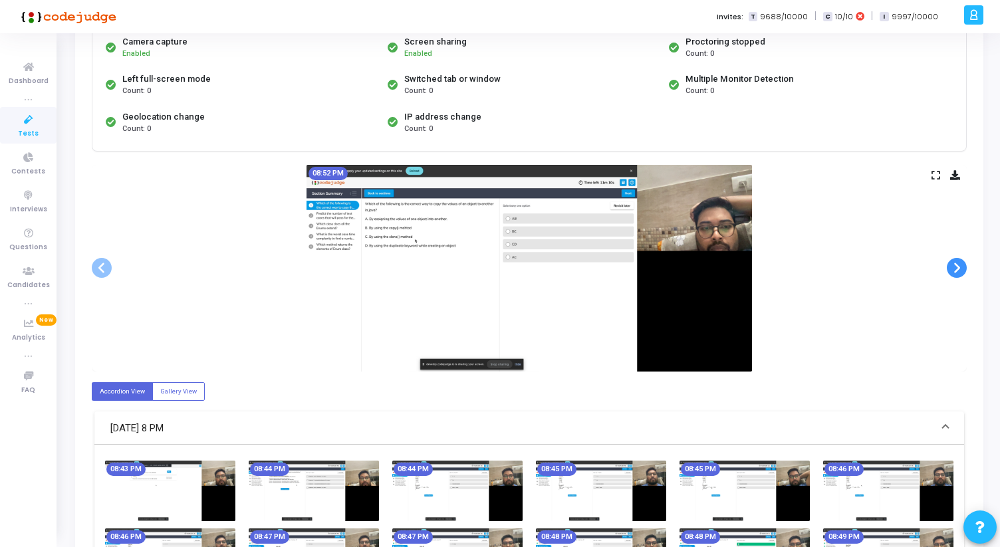
click at [955, 270] on span at bounding box center [957, 268] width 20 height 20
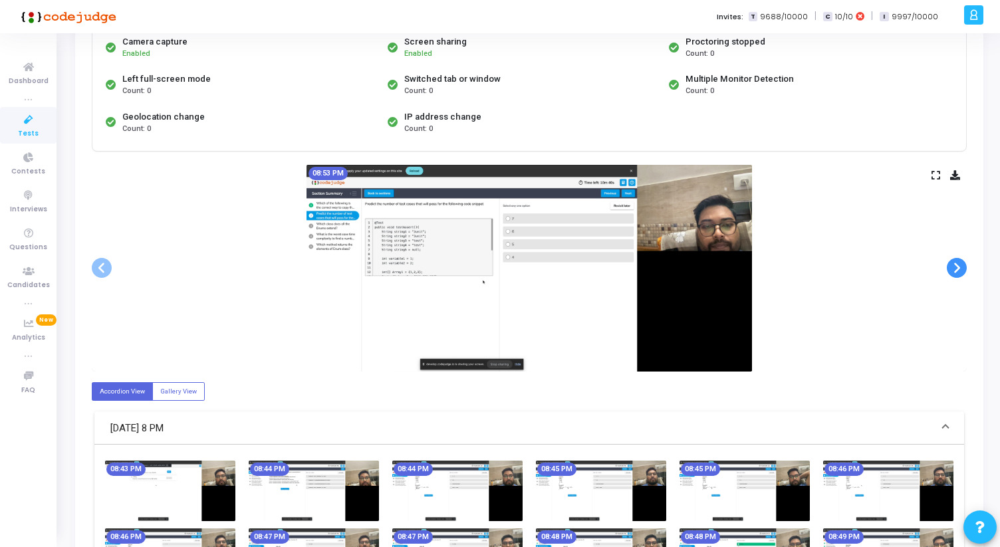
click at [955, 270] on span at bounding box center [957, 268] width 20 height 20
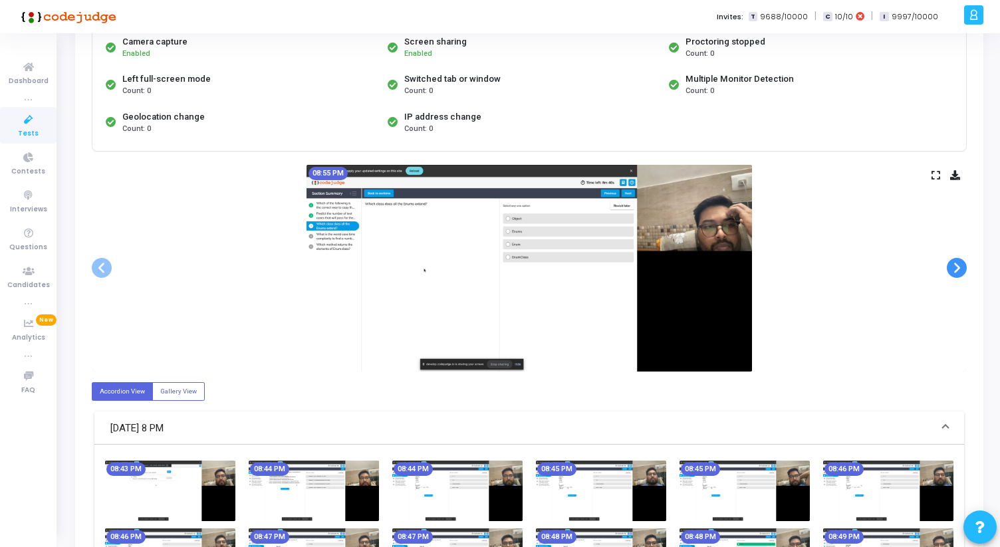
click at [955, 270] on span at bounding box center [957, 268] width 20 height 20
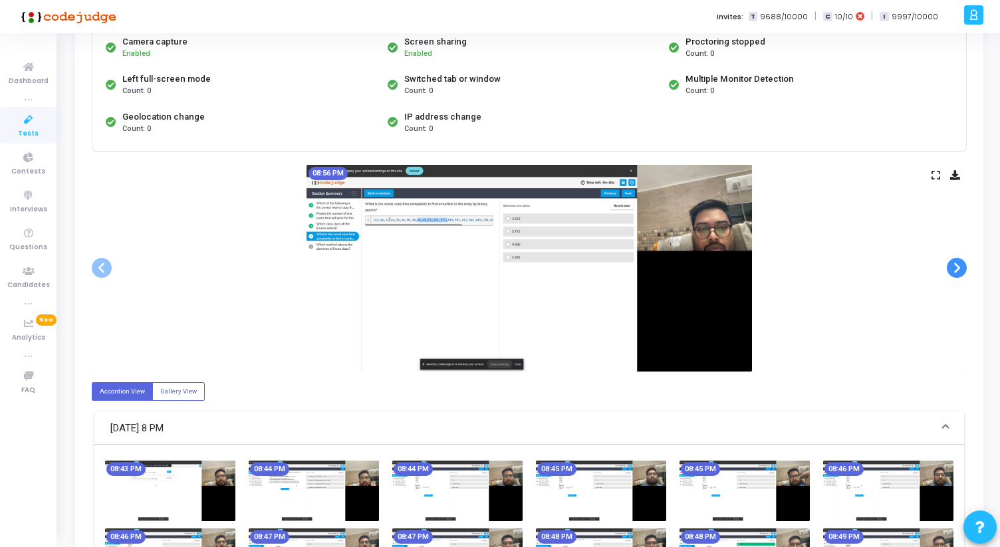
click at [955, 270] on span at bounding box center [957, 268] width 20 height 20
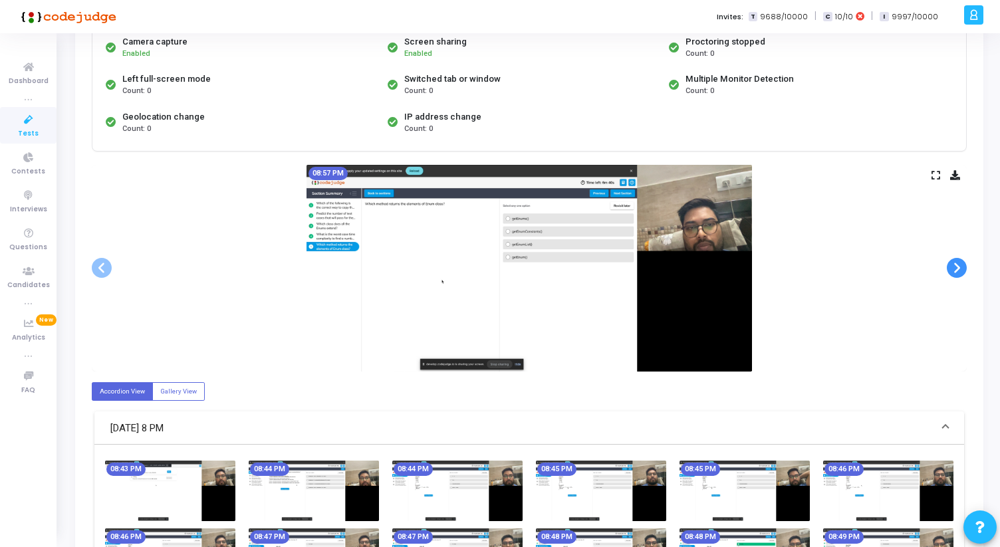
click at [955, 270] on span at bounding box center [957, 268] width 20 height 20
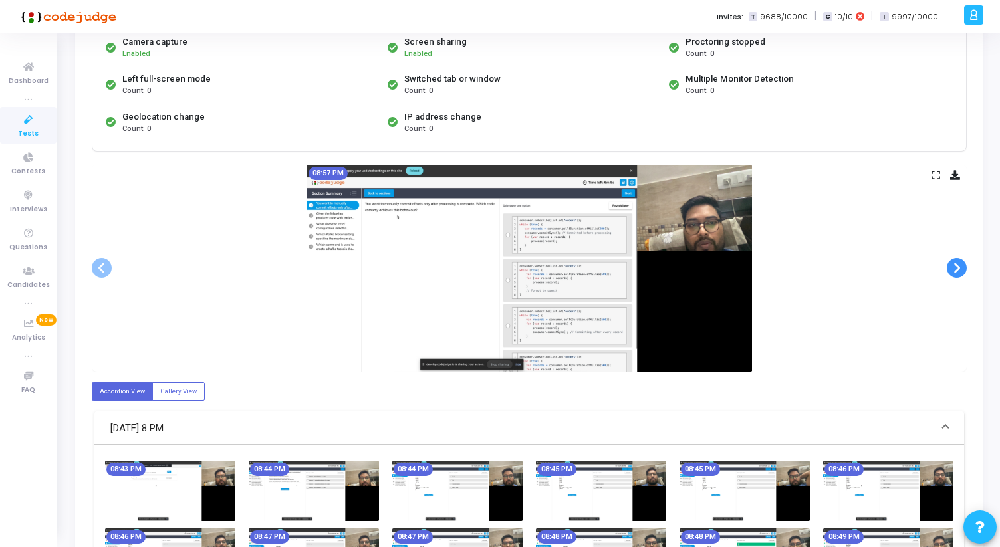
click at [955, 270] on span at bounding box center [957, 268] width 20 height 20
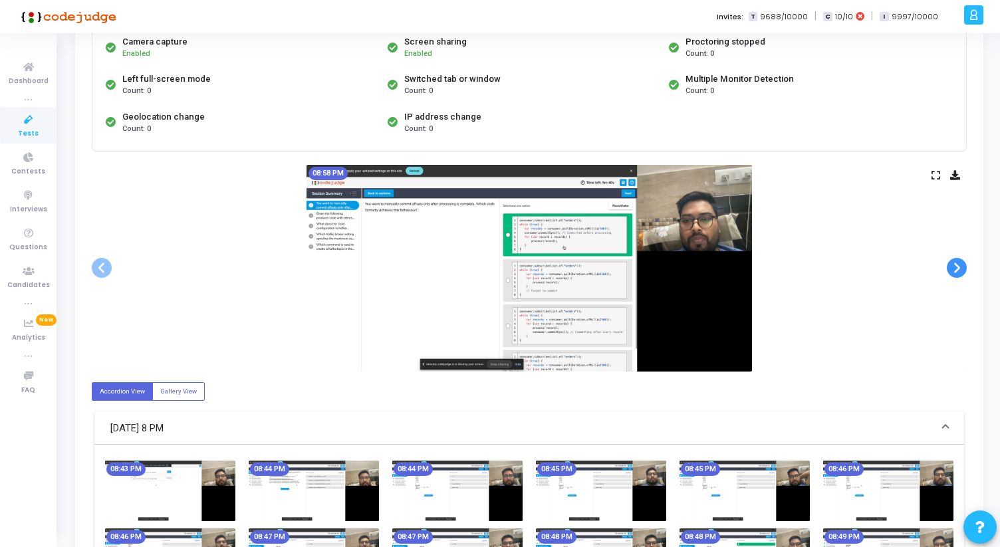
click at [955, 270] on span at bounding box center [957, 268] width 20 height 20
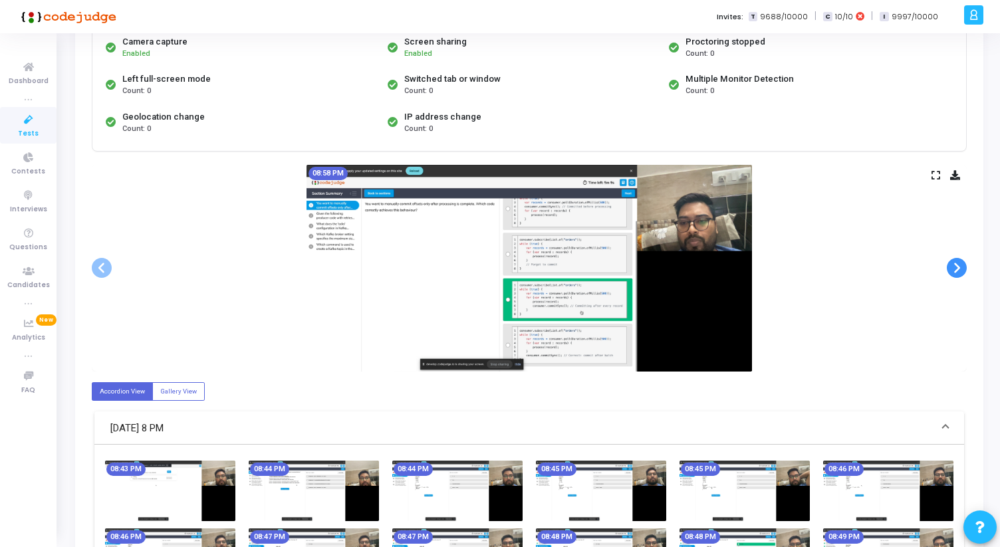
click at [955, 270] on span at bounding box center [957, 268] width 20 height 20
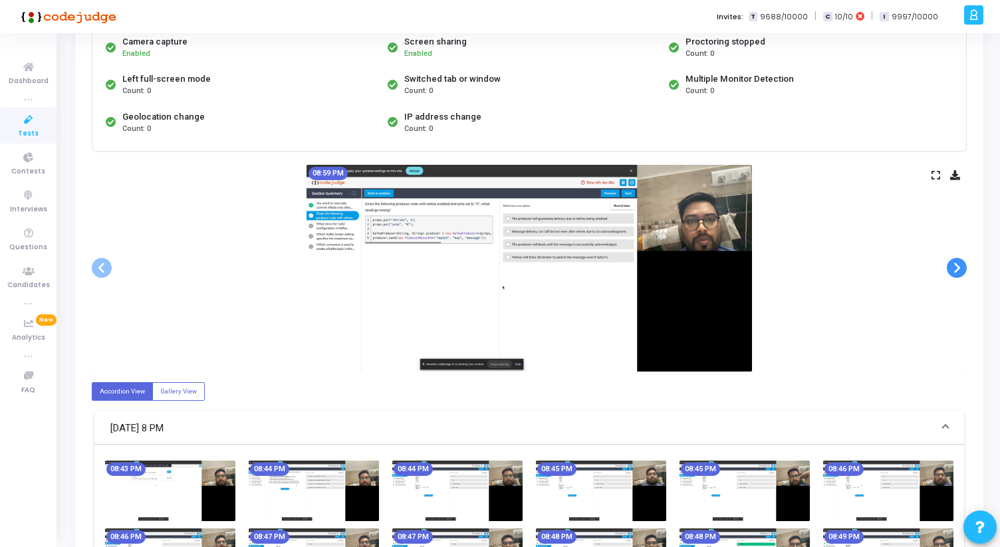
click at [955, 270] on span at bounding box center [957, 268] width 20 height 20
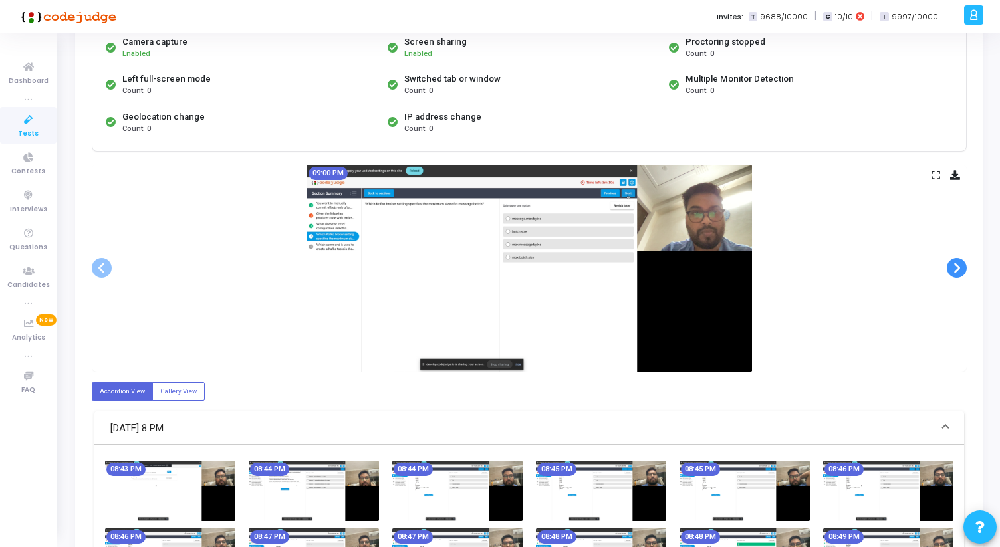
click at [955, 270] on span at bounding box center [957, 268] width 20 height 20
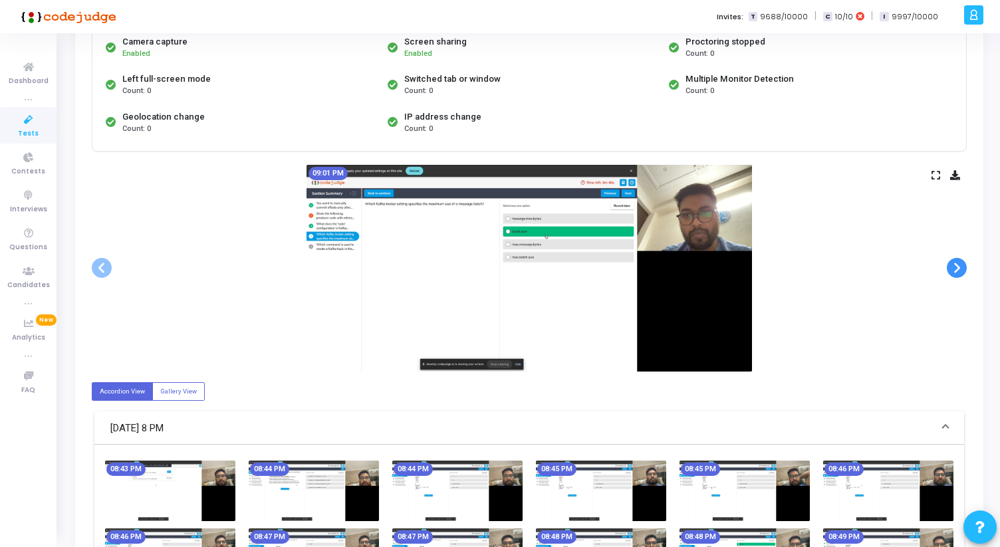
click at [955, 270] on span at bounding box center [957, 268] width 20 height 20
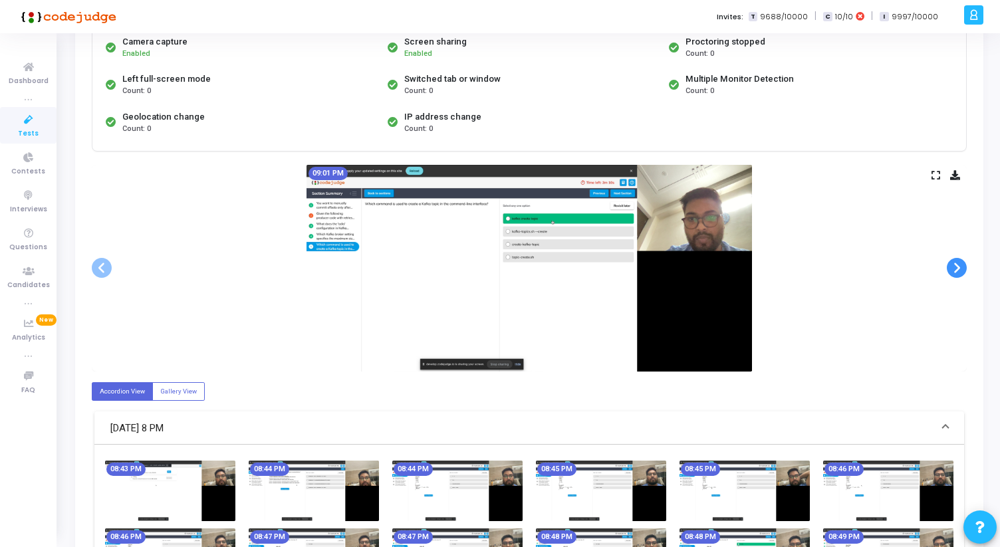
click at [955, 270] on span at bounding box center [957, 268] width 20 height 20
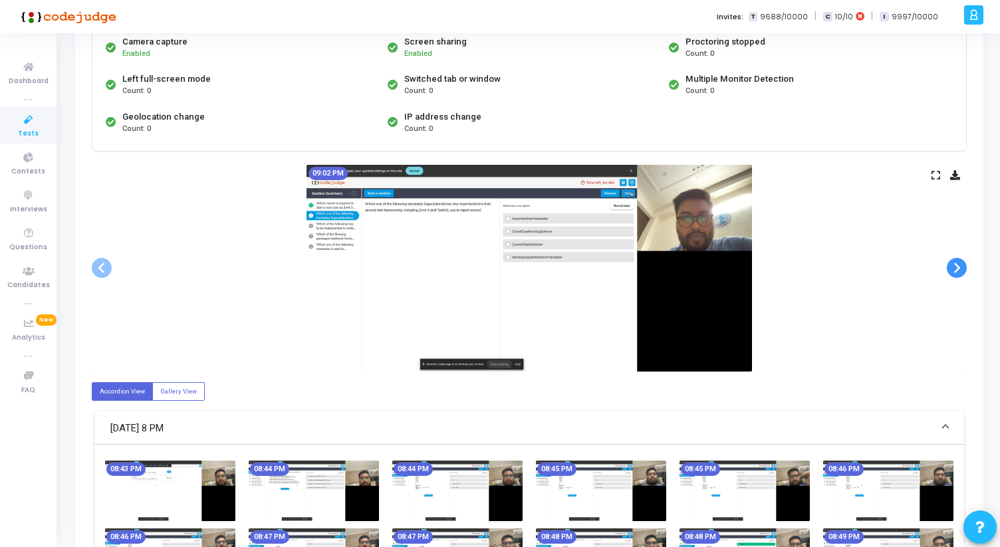
click at [955, 270] on span at bounding box center [957, 268] width 20 height 20
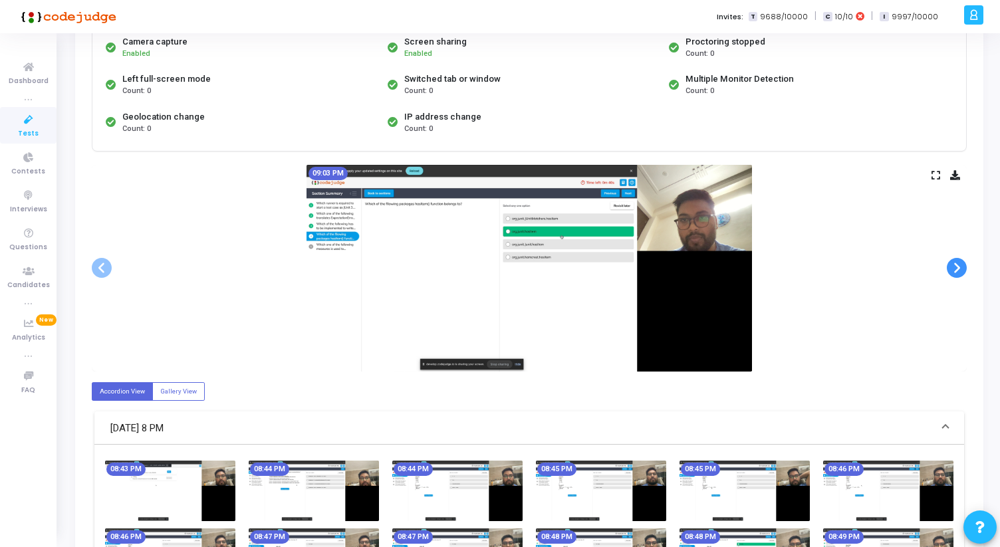
click at [955, 270] on span at bounding box center [957, 268] width 20 height 20
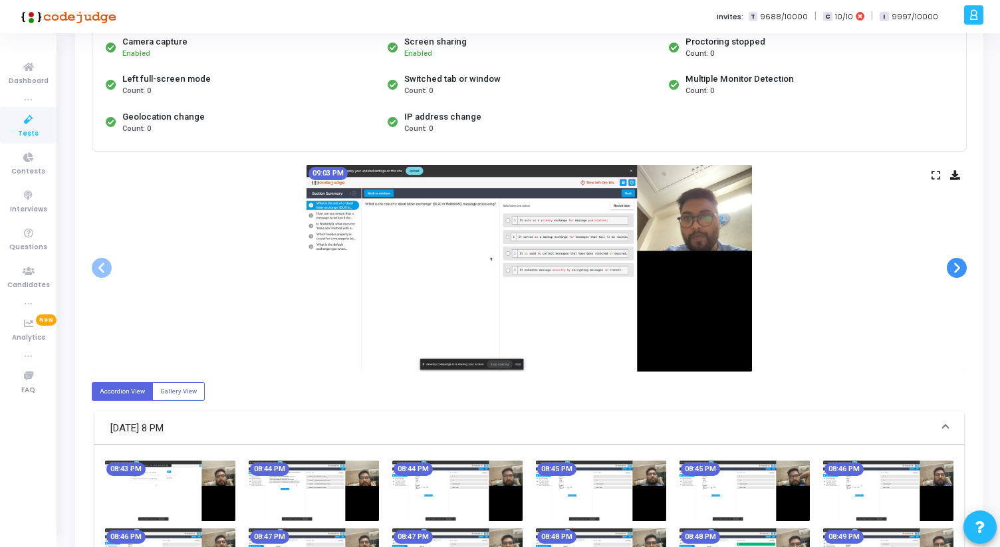
click at [955, 270] on span at bounding box center [957, 268] width 20 height 20
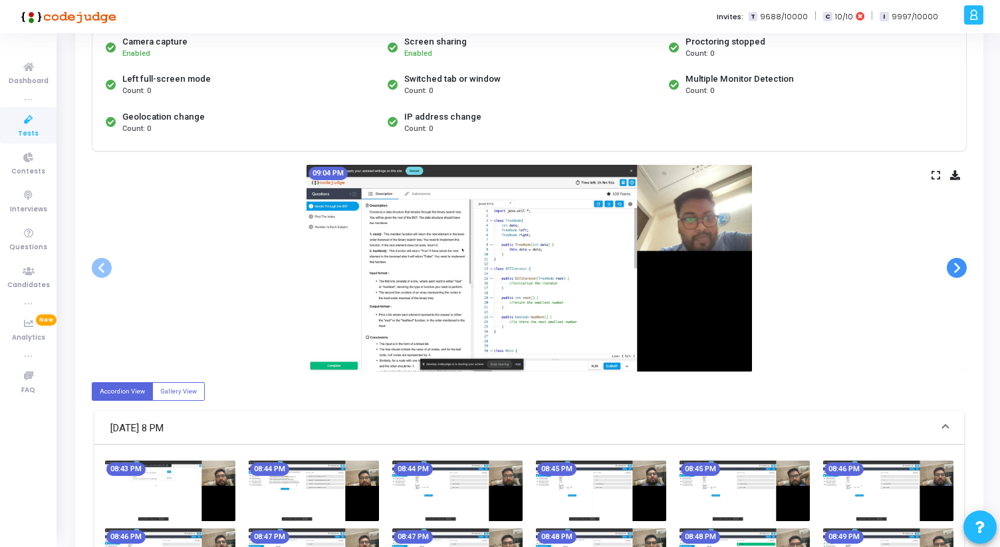
click at [955, 270] on span at bounding box center [957, 268] width 20 height 20
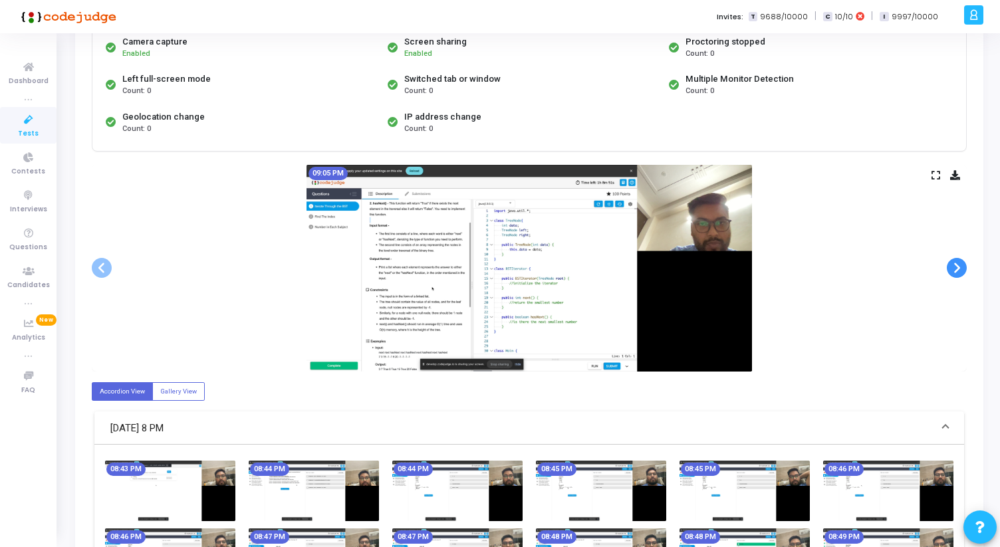
click at [955, 270] on span at bounding box center [957, 268] width 20 height 20
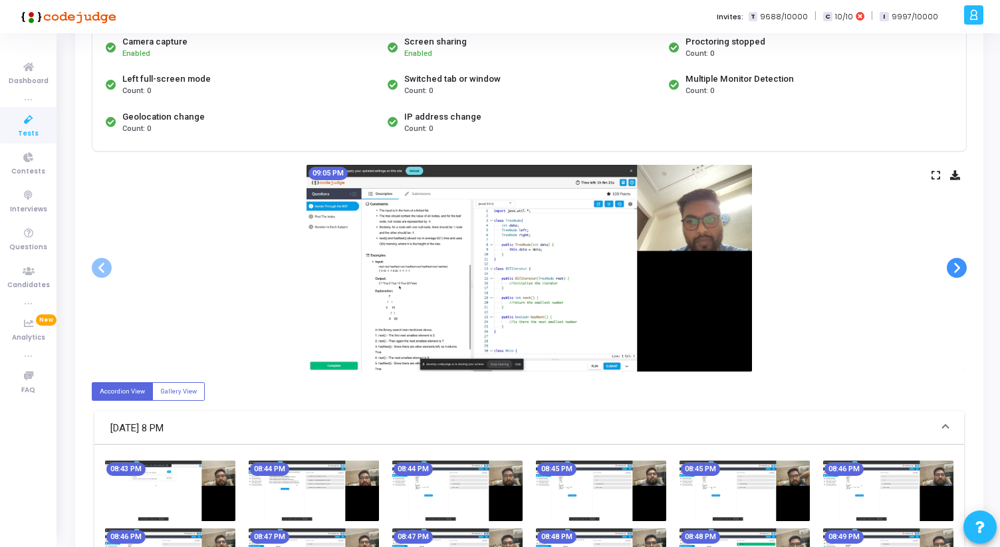
click at [955, 270] on span at bounding box center [957, 268] width 20 height 20
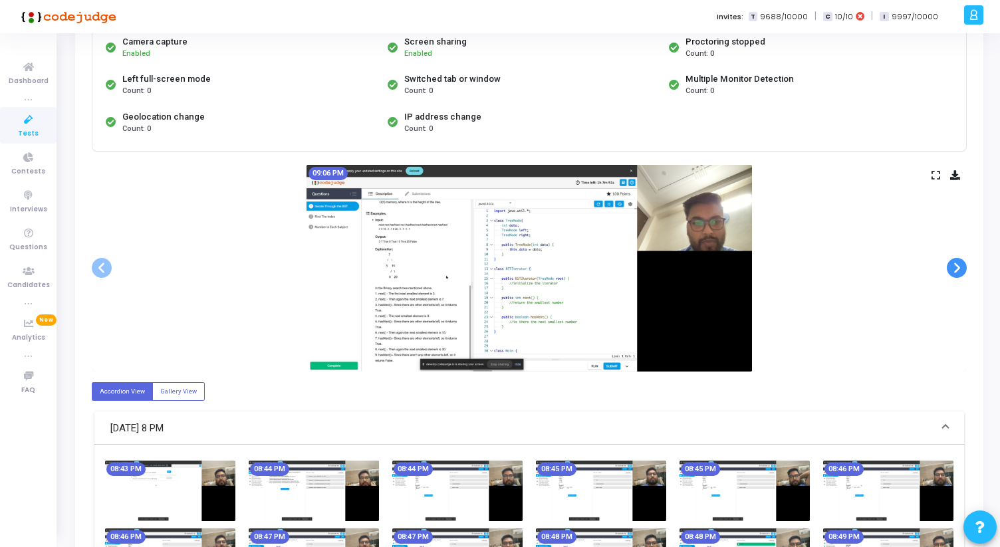
click at [955, 270] on span at bounding box center [957, 268] width 20 height 20
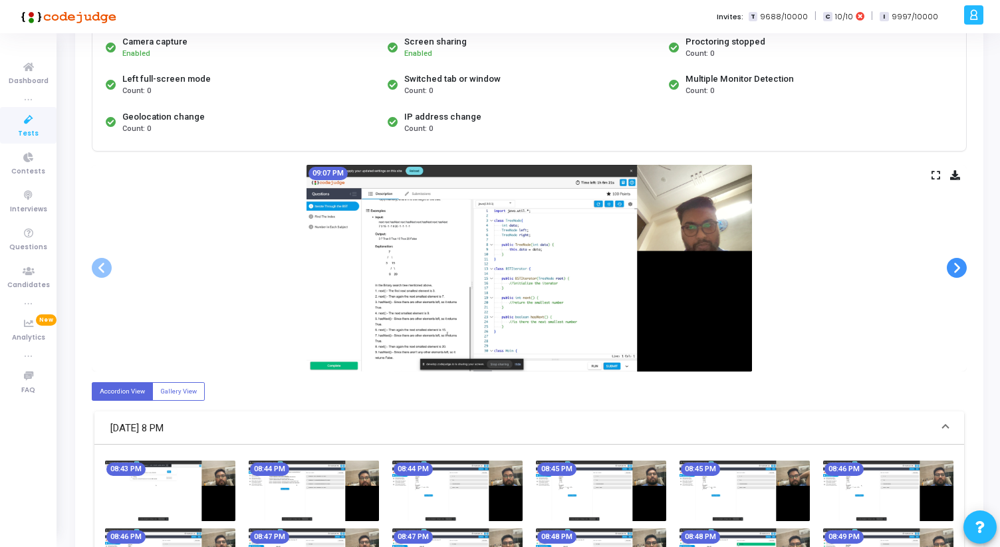
click at [955, 270] on span at bounding box center [957, 268] width 20 height 20
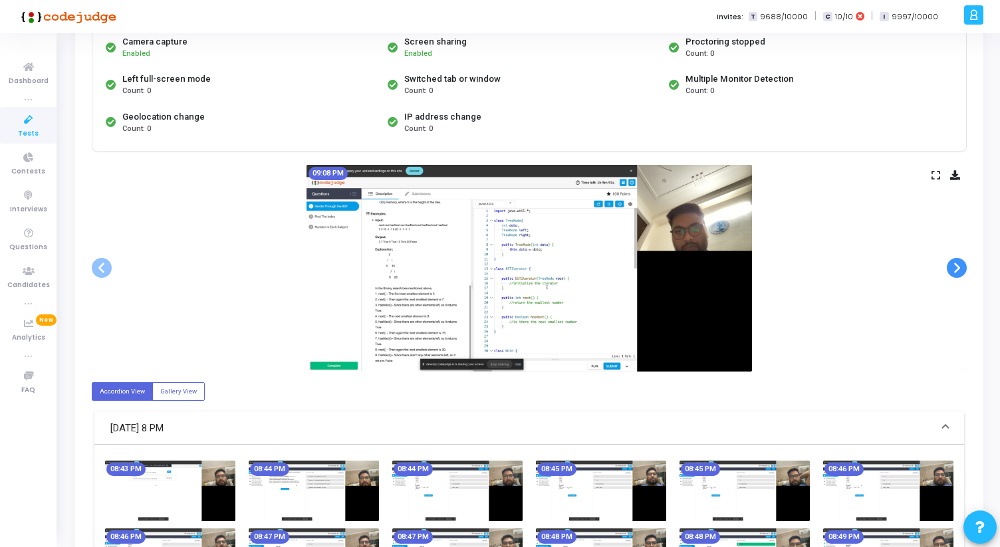
click at [955, 270] on span at bounding box center [957, 268] width 20 height 20
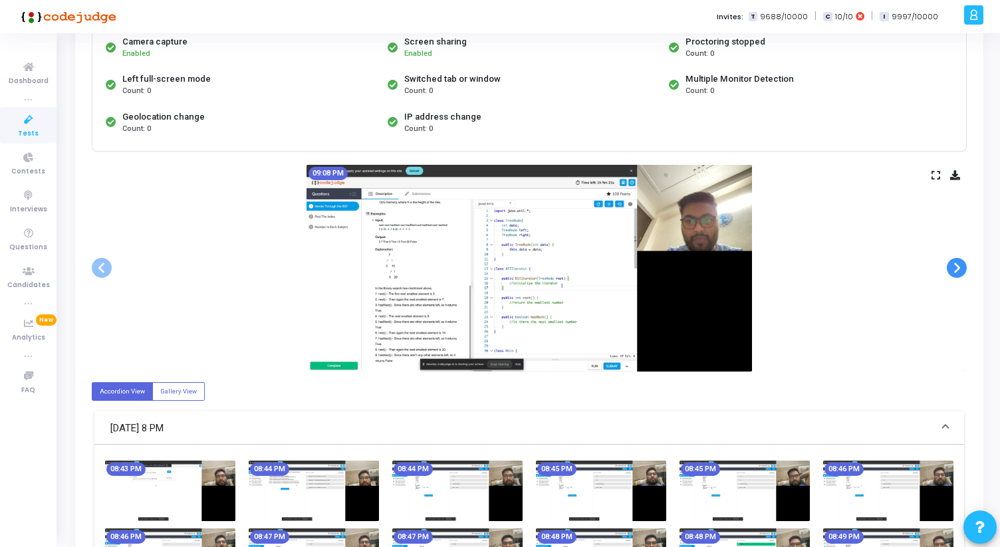
click at [955, 270] on span at bounding box center [957, 268] width 20 height 20
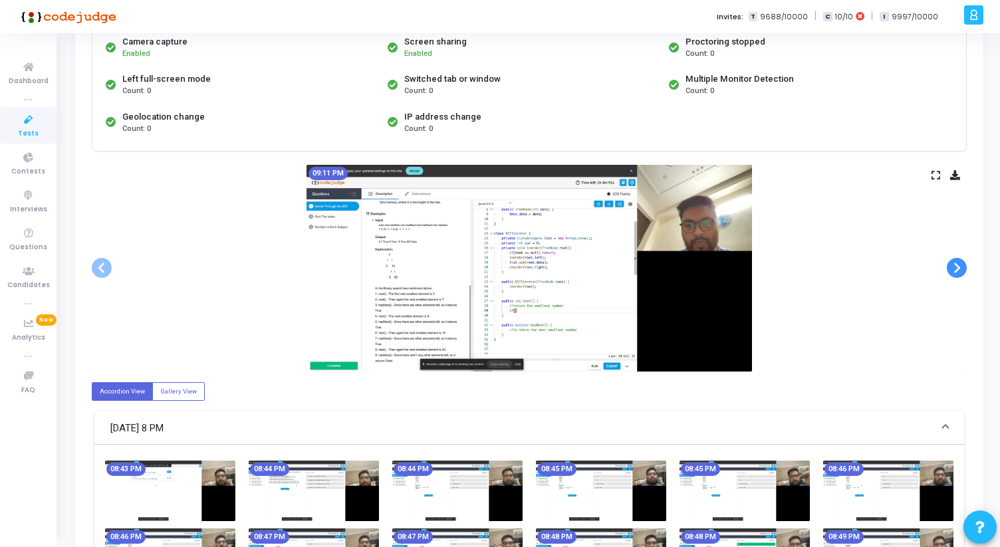
click at [955, 270] on span at bounding box center [957, 268] width 20 height 20
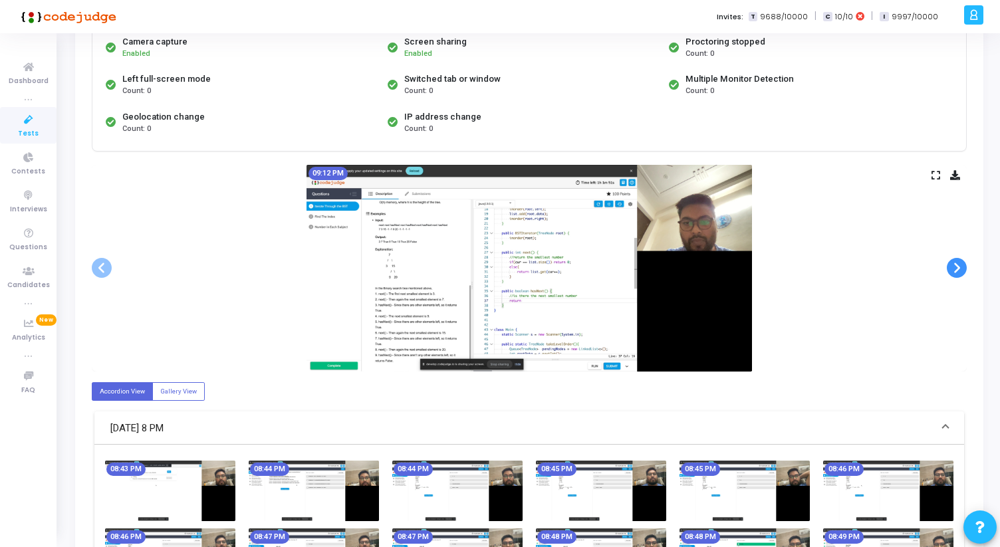
click at [955, 270] on span at bounding box center [957, 268] width 20 height 20
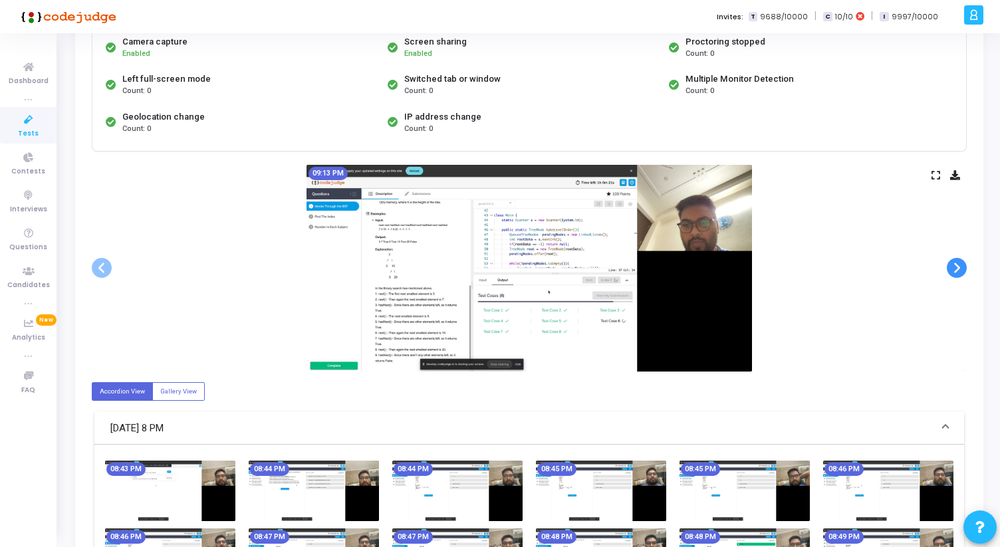
click at [955, 270] on span at bounding box center [957, 268] width 20 height 20
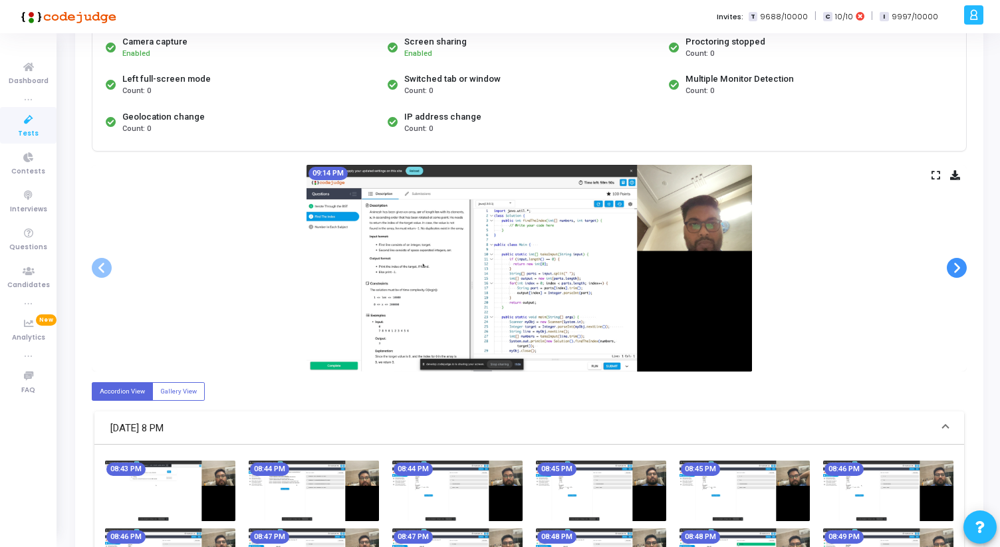
click at [955, 270] on span at bounding box center [957, 268] width 20 height 20
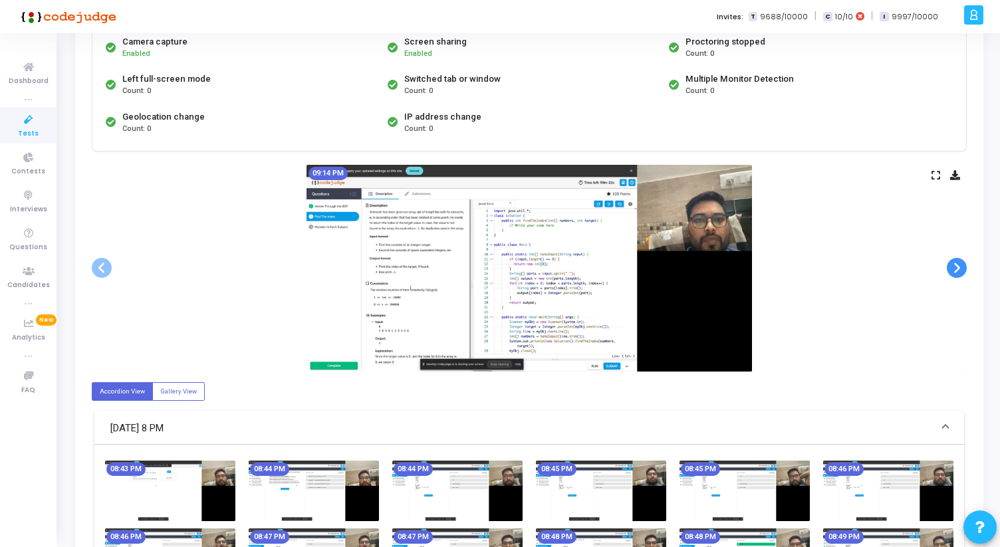
click at [955, 270] on span at bounding box center [957, 268] width 20 height 20
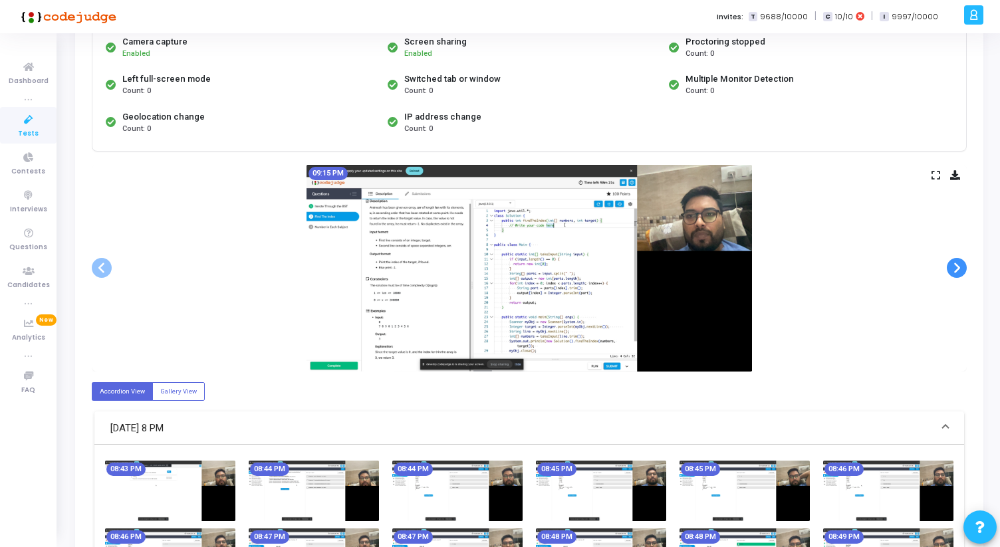
click at [955, 270] on span at bounding box center [957, 268] width 20 height 20
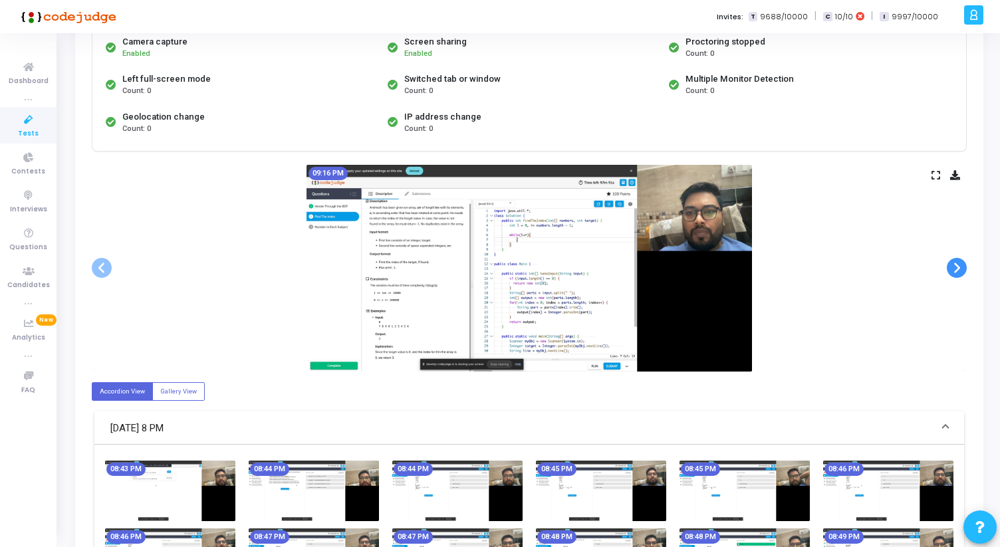
click at [955, 270] on span at bounding box center [957, 268] width 20 height 20
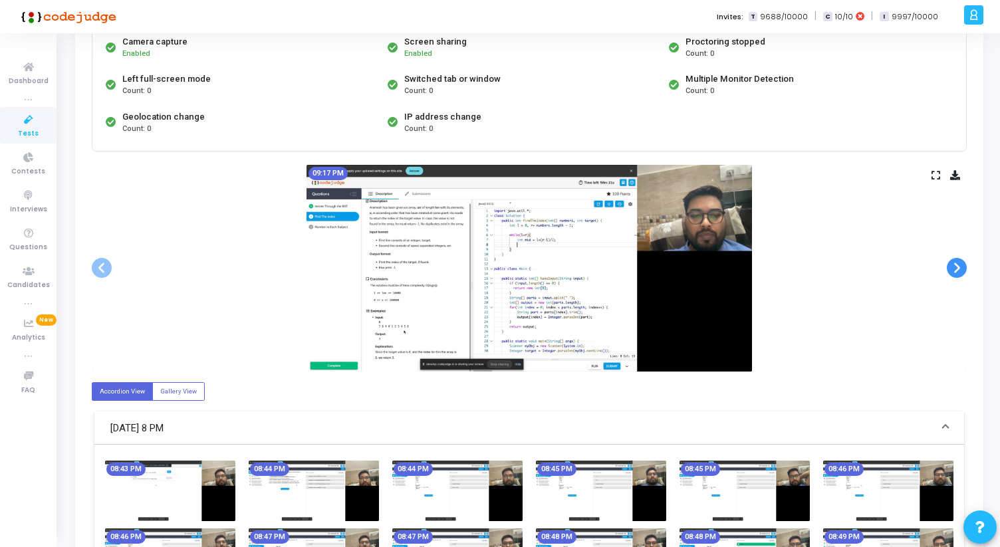
click at [955, 270] on span at bounding box center [957, 268] width 20 height 20
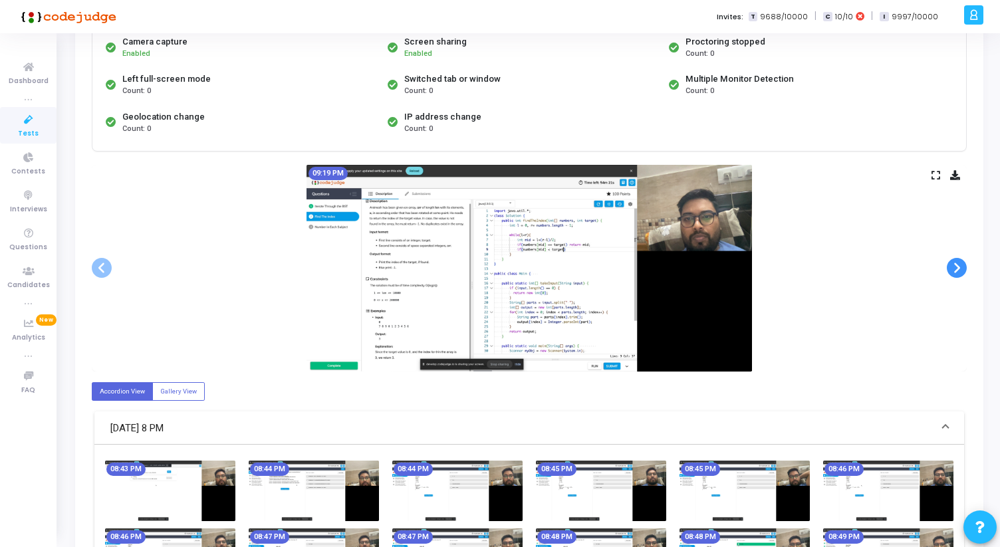
click at [955, 270] on span at bounding box center [957, 268] width 20 height 20
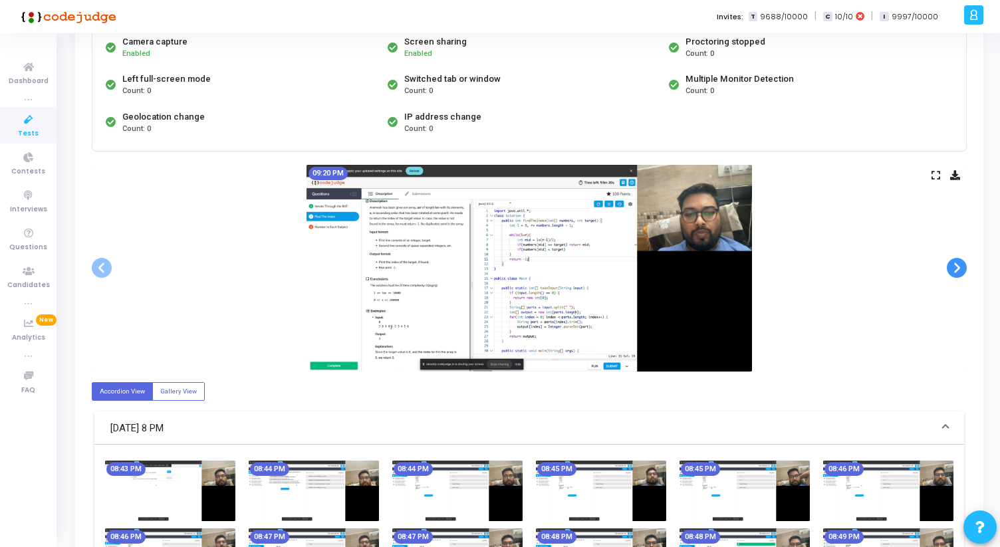
click at [955, 270] on span at bounding box center [957, 268] width 20 height 20
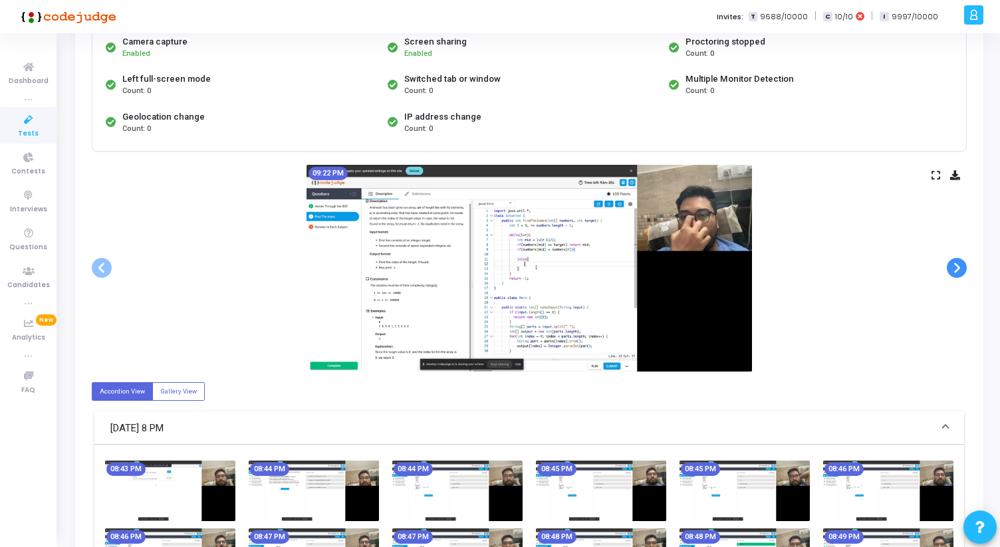
click at [955, 270] on span at bounding box center [957, 268] width 20 height 20
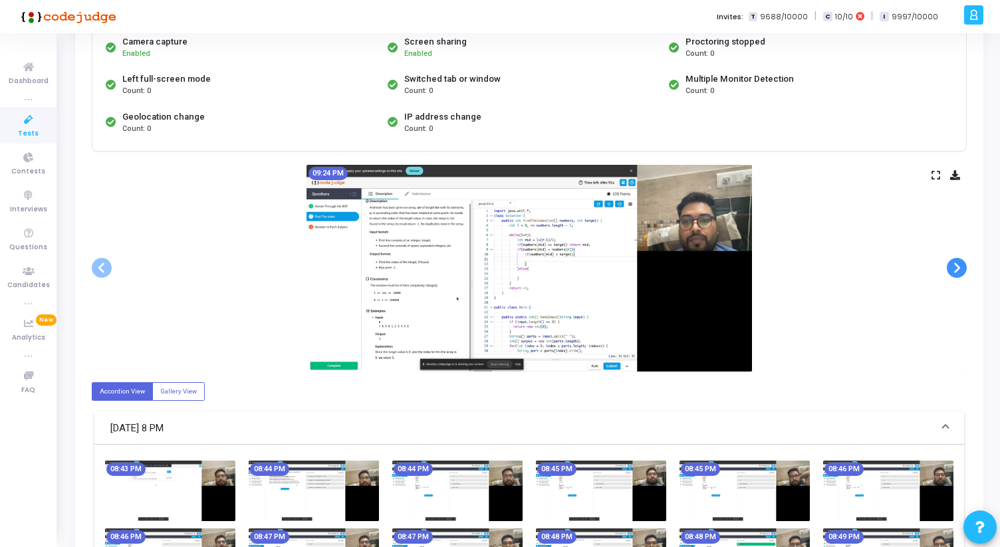
click at [955, 270] on span at bounding box center [957, 268] width 20 height 20
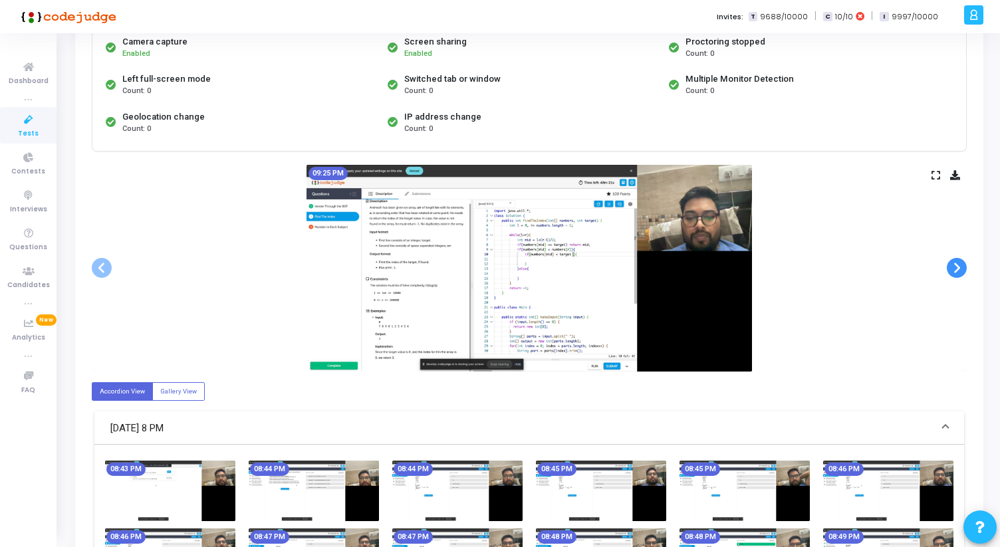
click at [955, 270] on span at bounding box center [957, 268] width 20 height 20
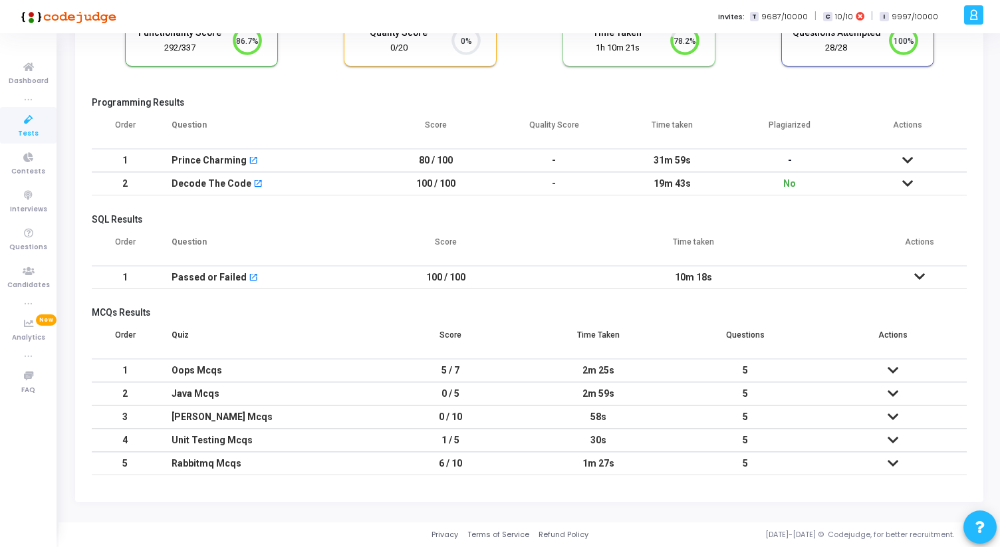
click at [892, 394] on icon at bounding box center [893, 393] width 11 height 9
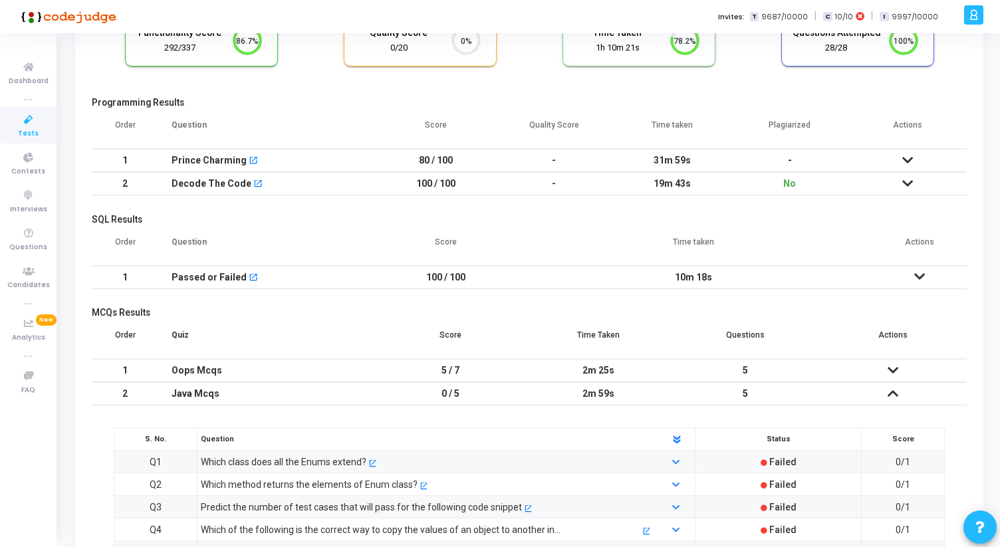
click at [891, 394] on icon at bounding box center [893, 393] width 11 height 9
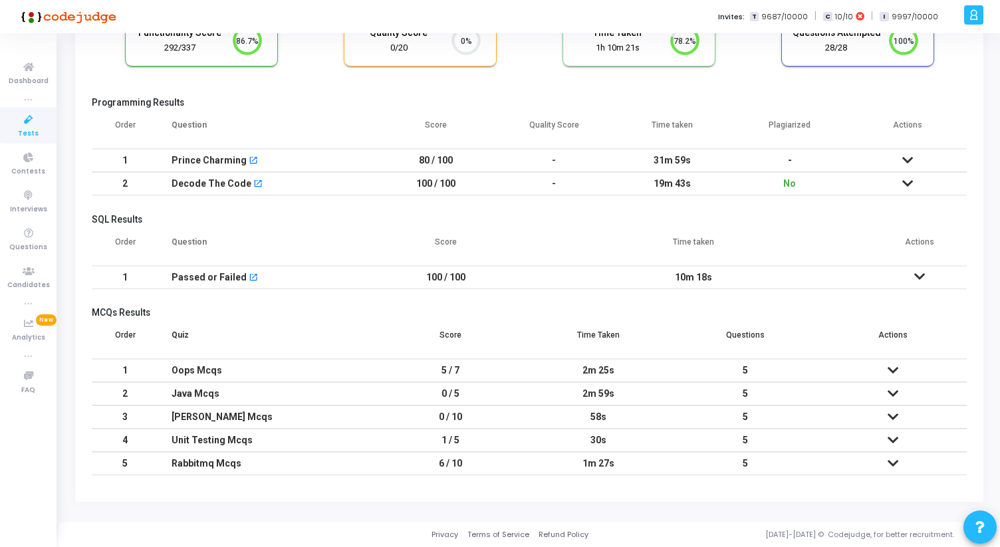
click at [894, 392] on icon at bounding box center [893, 393] width 11 height 9
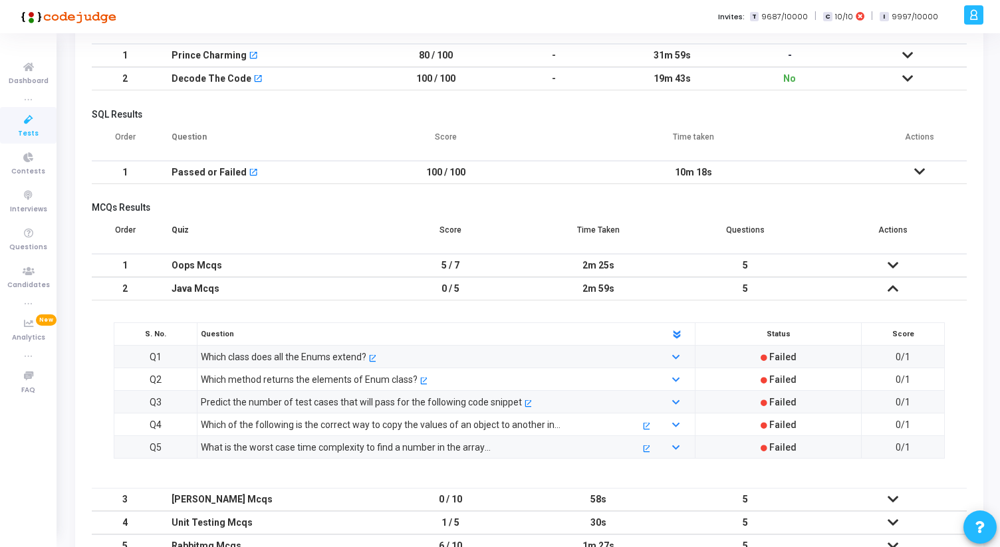
scroll to position [229, 0]
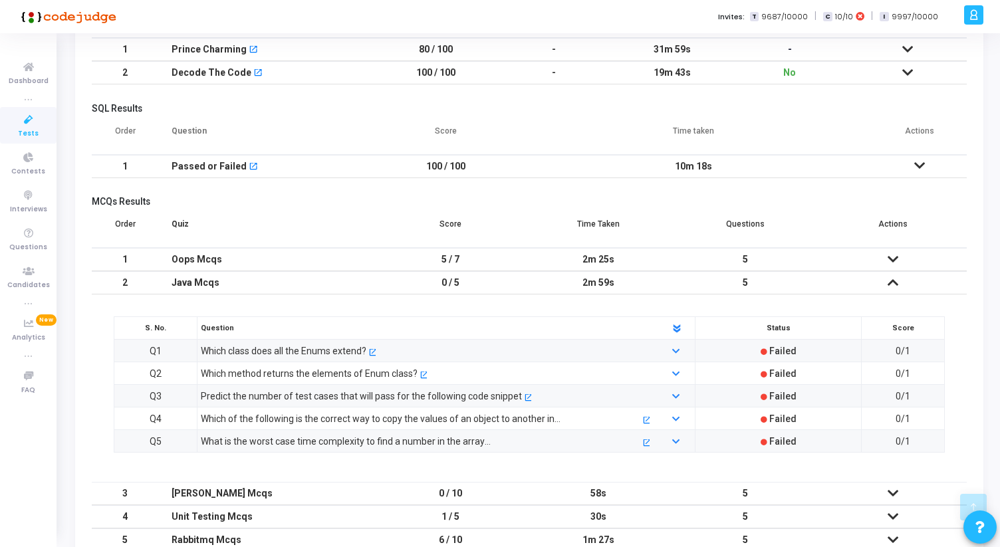
click at [890, 279] on icon at bounding box center [893, 282] width 11 height 9
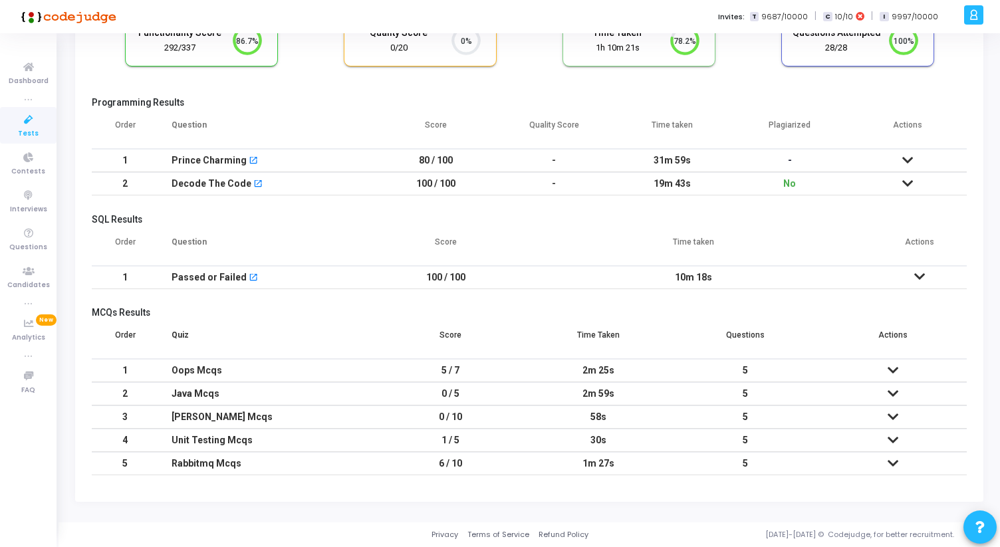
scroll to position [118, 0]
click at [900, 421] on td at bounding box center [893, 417] width 148 height 23
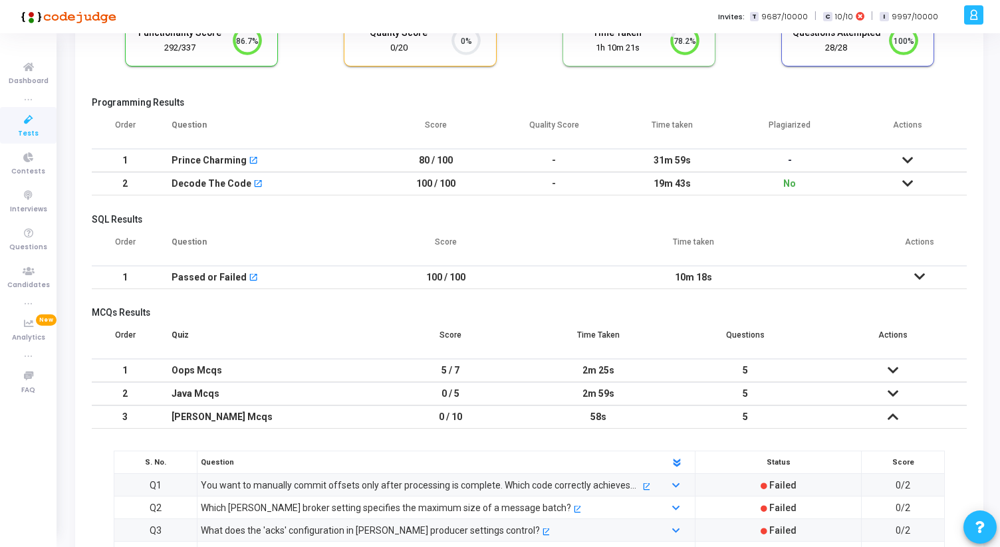
scroll to position [229, 0]
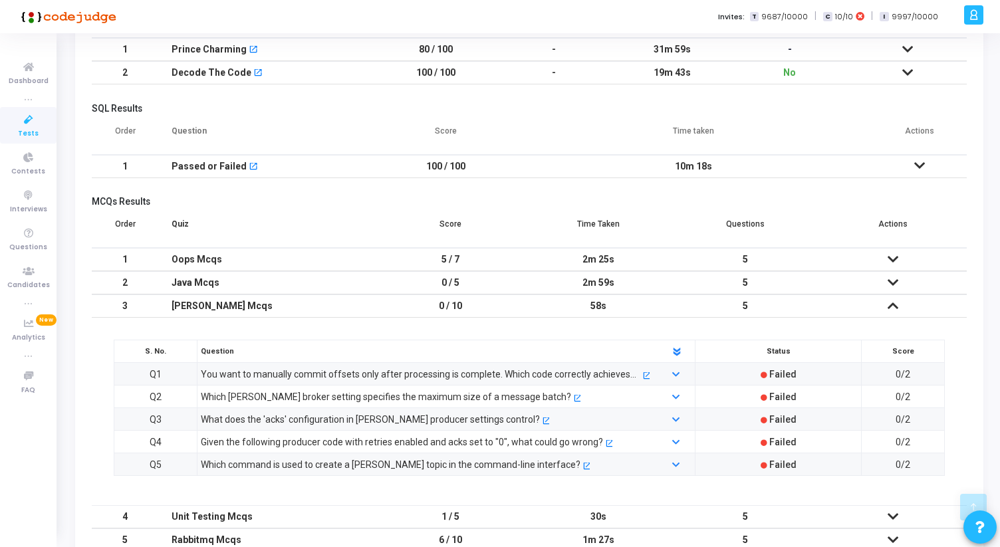
click at [890, 309] on icon at bounding box center [893, 305] width 11 height 9
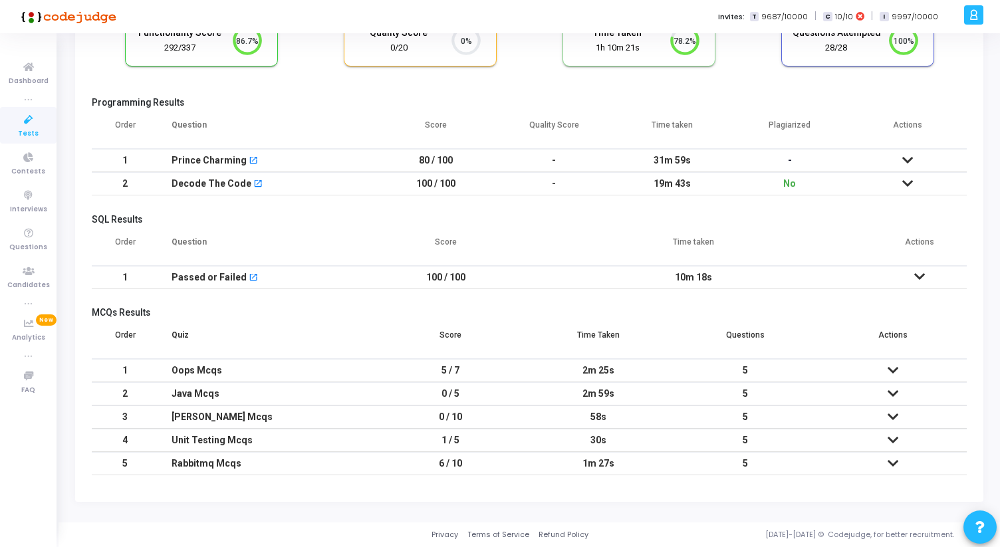
scroll to position [0, 0]
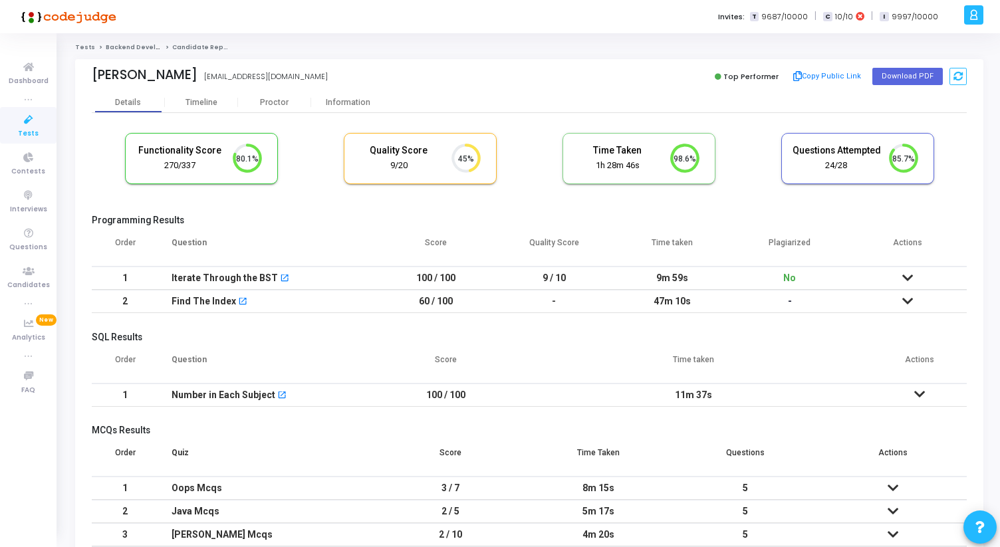
scroll to position [118, 0]
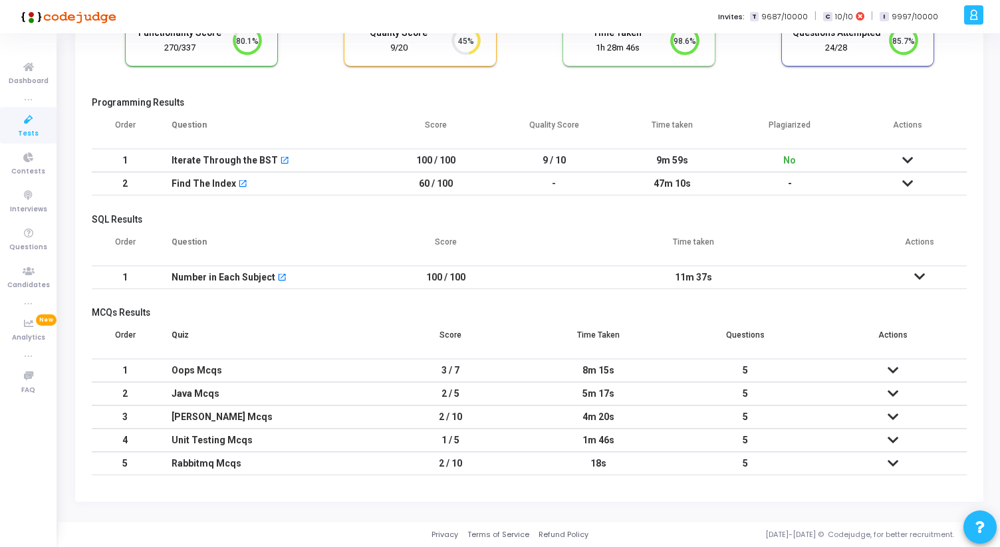
click at [891, 389] on icon at bounding box center [893, 393] width 11 height 9
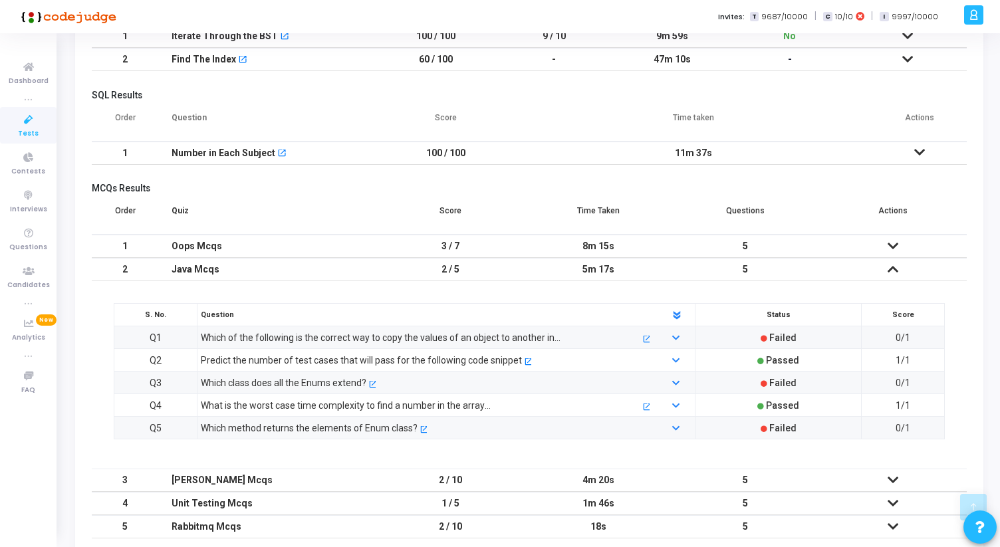
scroll to position [245, 0]
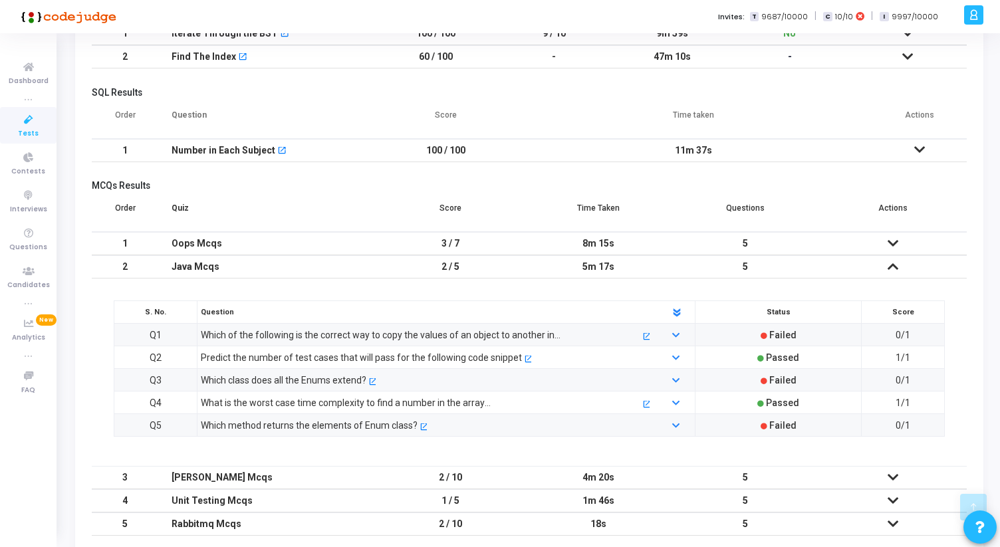
click at [894, 269] on icon at bounding box center [893, 266] width 11 height 9
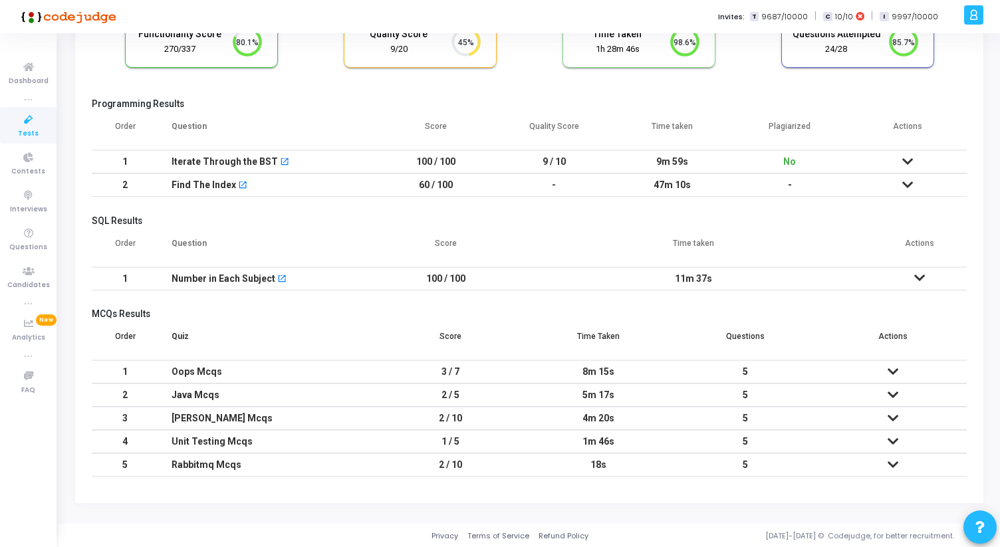
scroll to position [118, 0]
click at [894, 412] on icon at bounding box center [893, 416] width 11 height 9
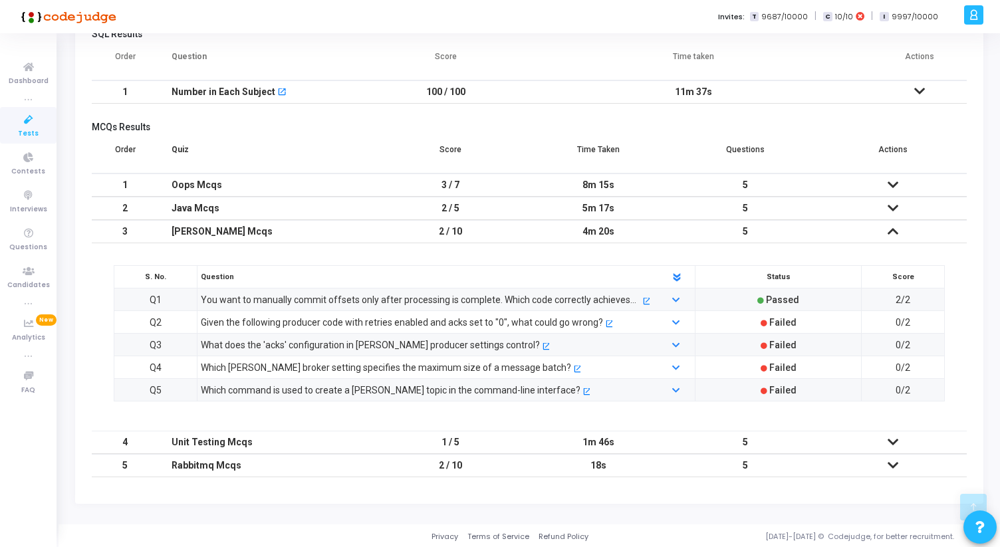
scroll to position [305, 0]
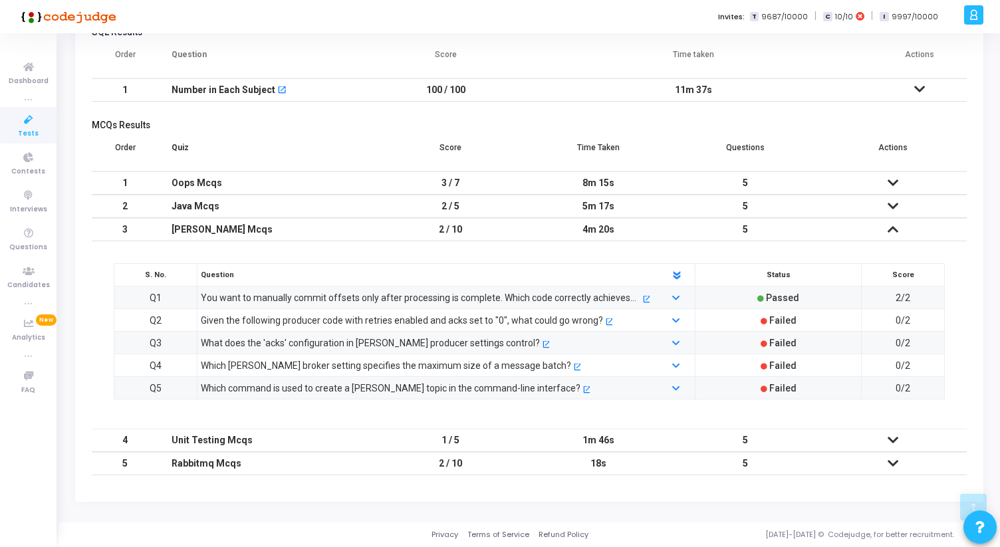
click at [897, 227] on icon at bounding box center [893, 229] width 11 height 9
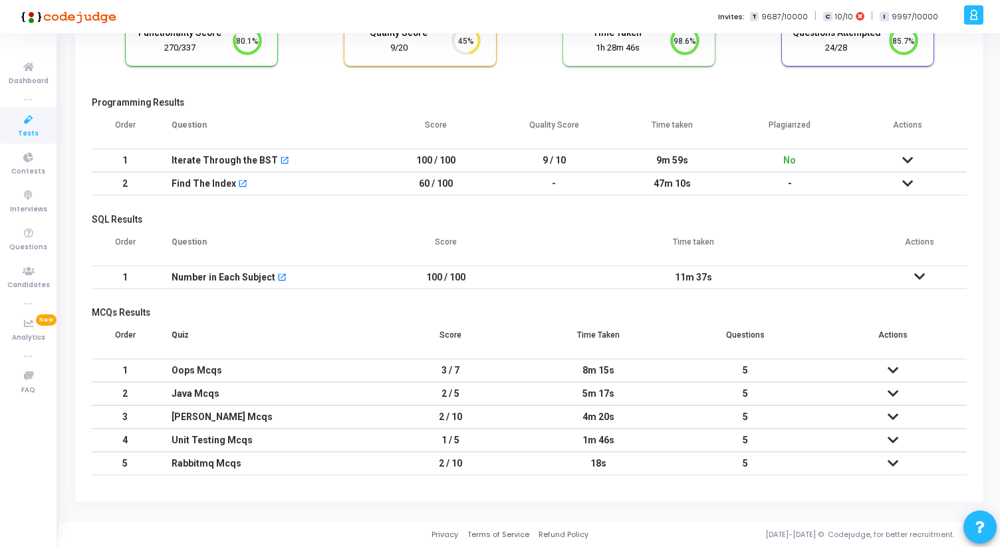
scroll to position [0, 0]
